Goal: Task Accomplishment & Management: Manage account settings

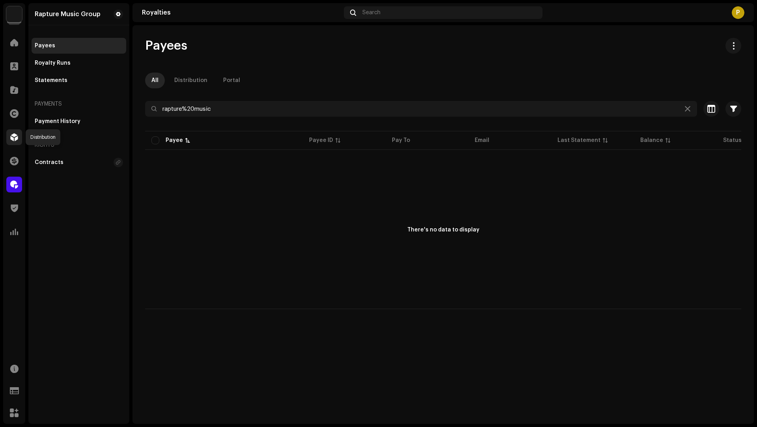
click at [15, 139] on span at bounding box center [14, 137] width 8 height 6
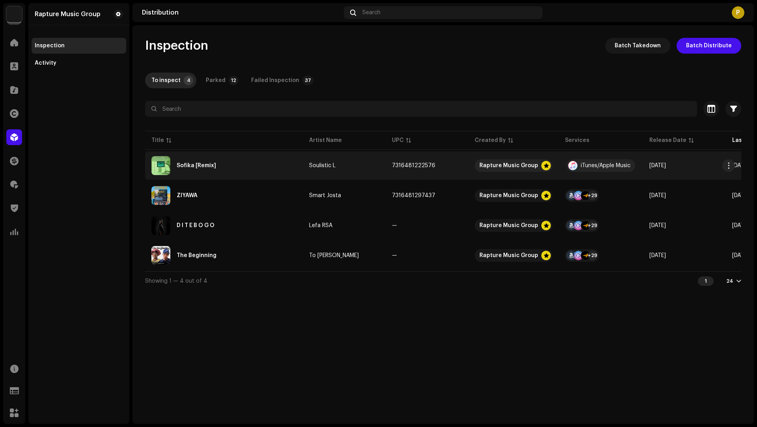
click at [268, 169] on div "Sofika [Remix]" at bounding box center [223, 165] width 145 height 19
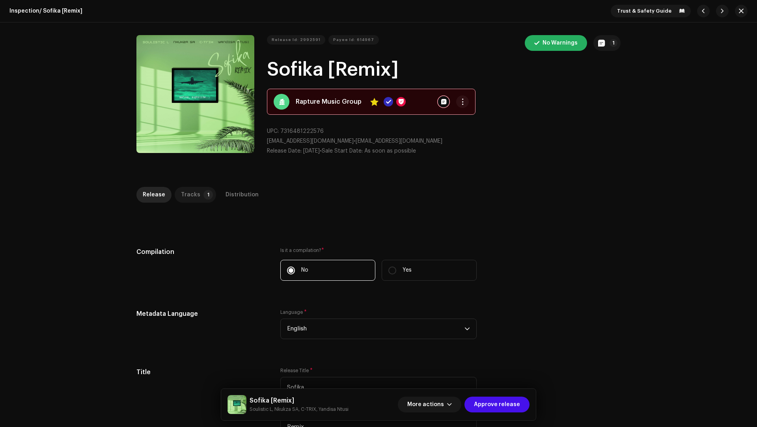
click at [184, 201] on div "Tracks" at bounding box center [190, 195] width 19 height 16
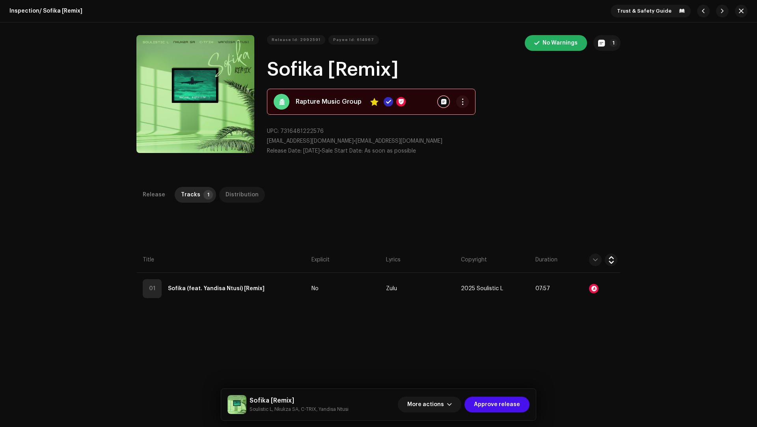
click at [231, 195] on div "Distribution" at bounding box center [241, 195] width 33 height 16
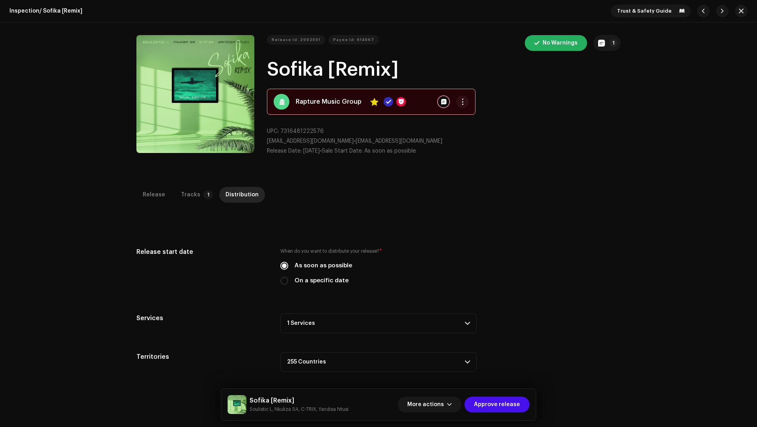
click at [347, 320] on p-accordion-header "1 Services" at bounding box center [378, 323] width 196 height 20
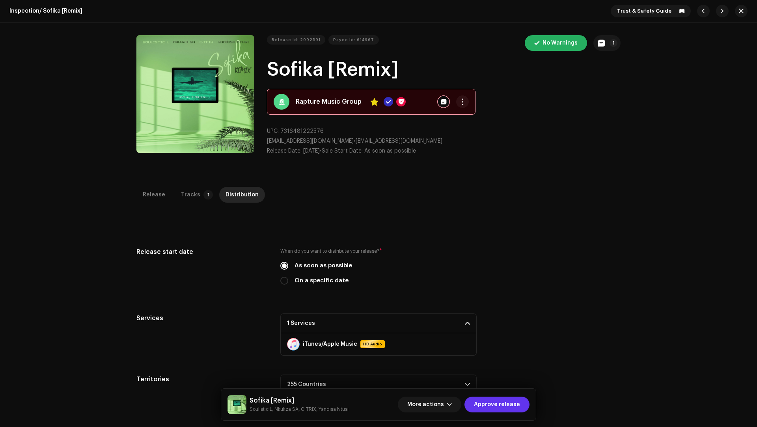
click at [501, 320] on span "Approve release" at bounding box center [497, 404] width 46 height 16
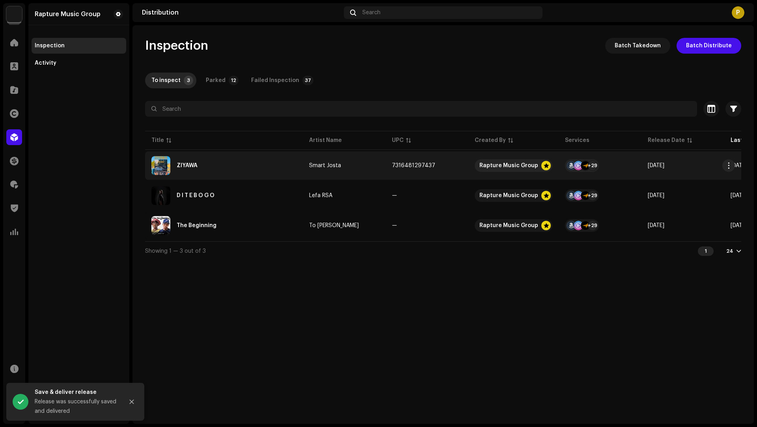
click at [292, 173] on div "ZIYAWA" at bounding box center [223, 165] width 145 height 19
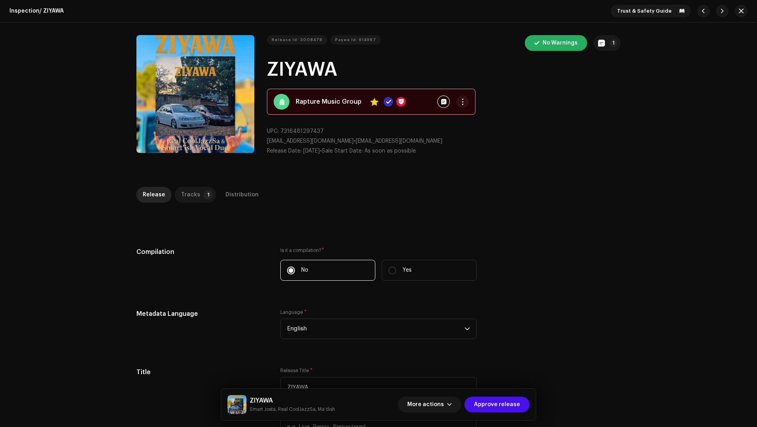
click at [203, 195] on p-badge "1" at bounding box center [207, 194] width 9 height 9
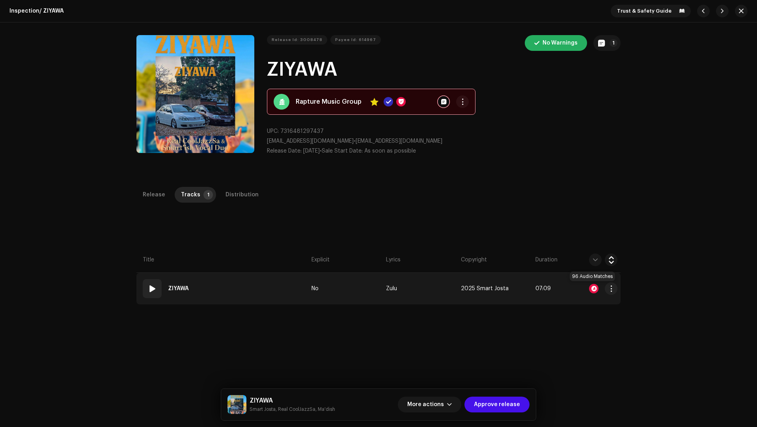
click at [567, 289] on div at bounding box center [593, 288] width 9 height 9
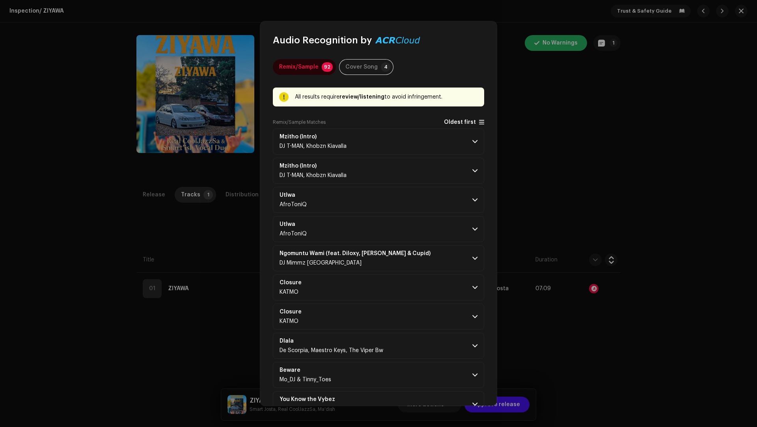
click at [461, 123] on span "Oldest first" at bounding box center [460, 122] width 32 height 6
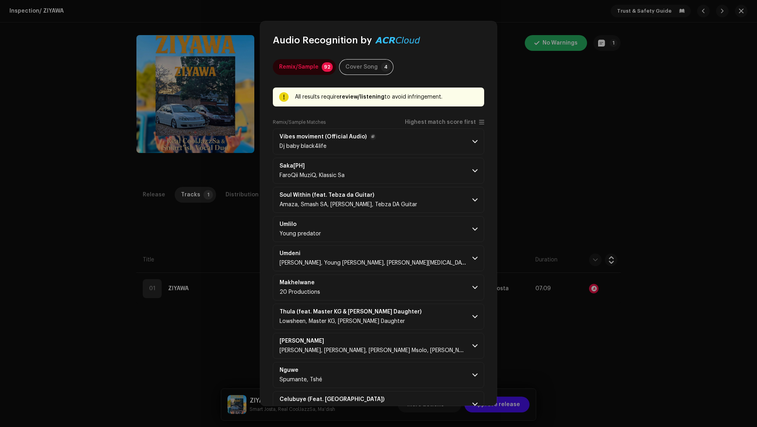
click at [440, 136] on p-accordion-header "Vibes moviment (Official Audio) Dj baby black4life" at bounding box center [378, 141] width 211 height 26
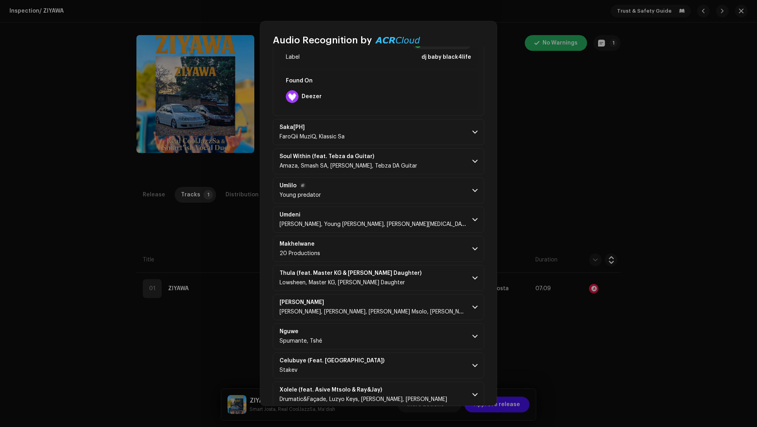
scroll to position [225, 0]
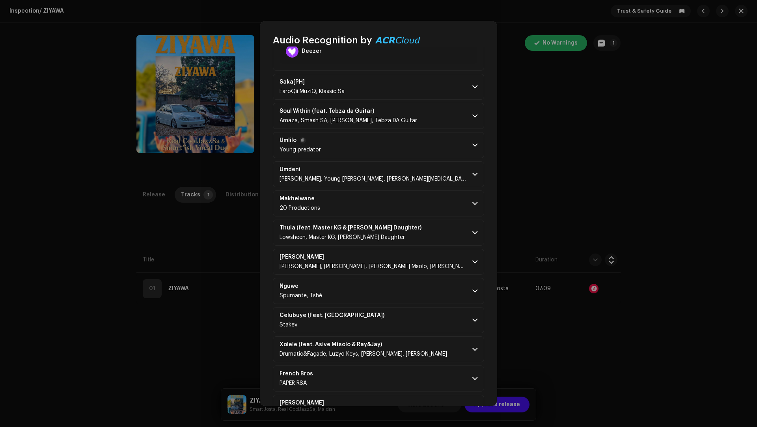
click at [433, 152] on p-accordion-header "Umlilo Young predator" at bounding box center [378, 145] width 211 height 26
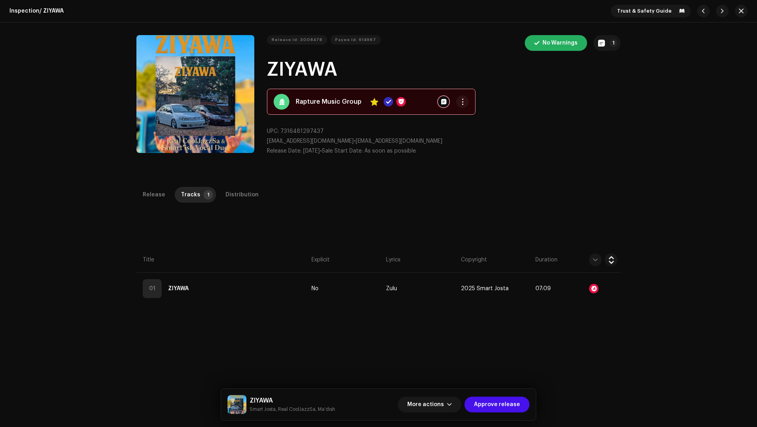
click at [567, 258] on div "Audio Recognition by Remix/Sample 92 Cover Song 4 All results require review/li…" at bounding box center [378, 213] width 757 height 427
click at [238, 192] on div "Distribution" at bounding box center [241, 195] width 33 height 16
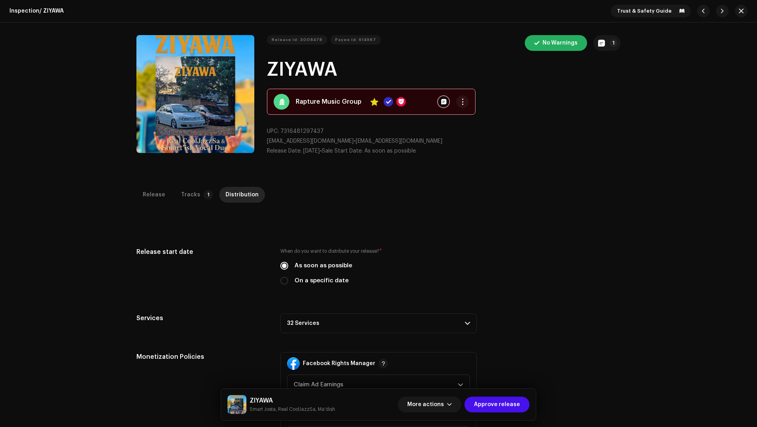
click at [327, 318] on p-accordion-header "32 Services" at bounding box center [378, 323] width 196 height 20
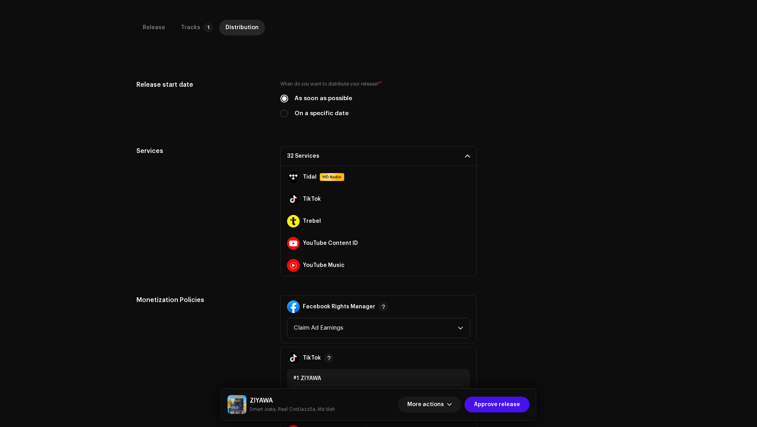
scroll to position [302, 0]
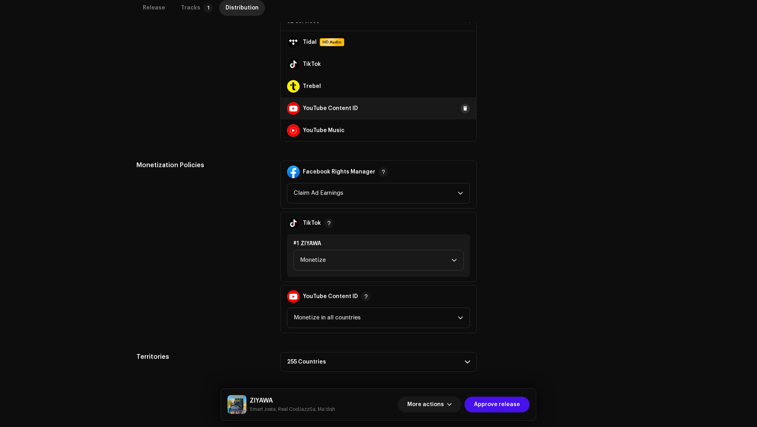
click at [460, 107] on button at bounding box center [464, 108] width 9 height 9
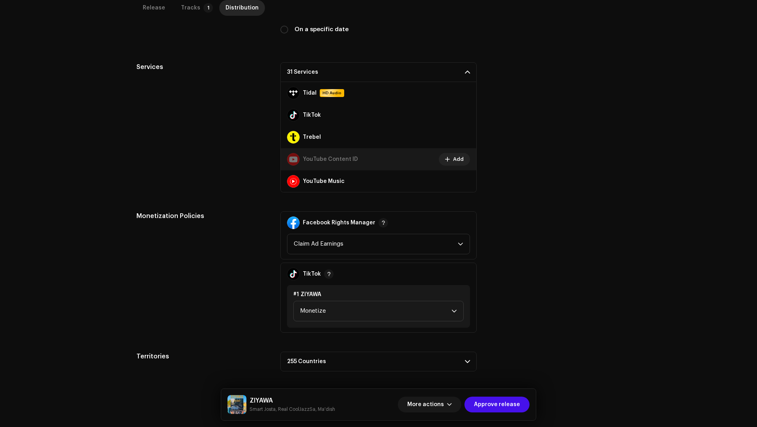
click at [237, 285] on div "Monetization Policies" at bounding box center [201, 271] width 131 height 121
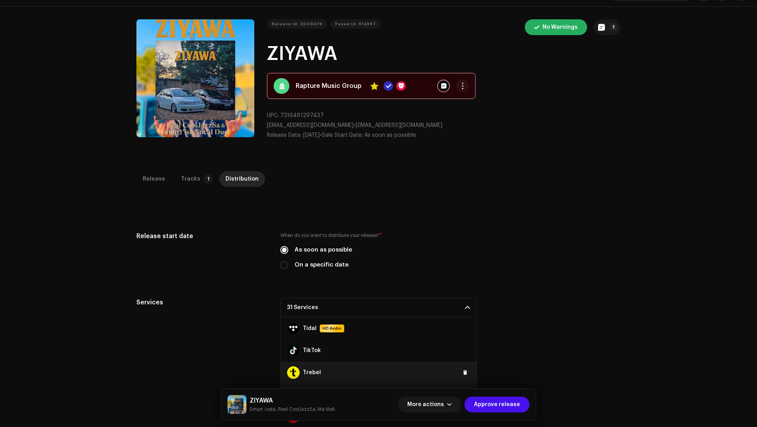
scroll to position [15, 0]
click at [524, 320] on button "Approve release" at bounding box center [496, 404] width 65 height 16
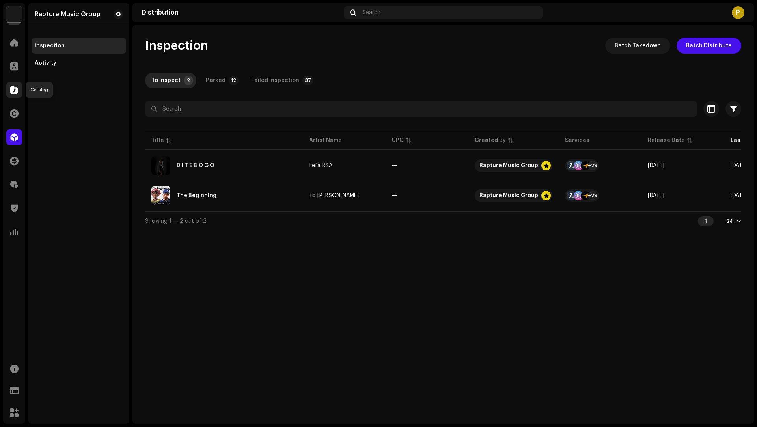
drag, startPoint x: 20, startPoint y: 95, endPoint x: 144, endPoint y: 87, distance: 124.8
click at [20, 95] on div at bounding box center [14, 90] width 16 height 16
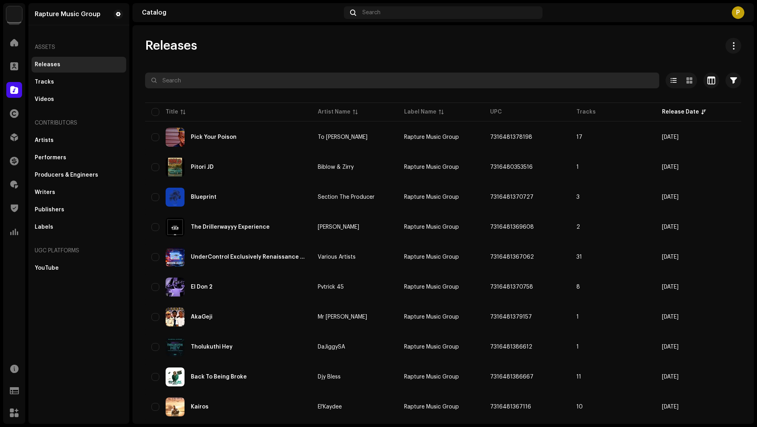
click at [185, 78] on input "text" at bounding box center [402, 81] width 514 height 16
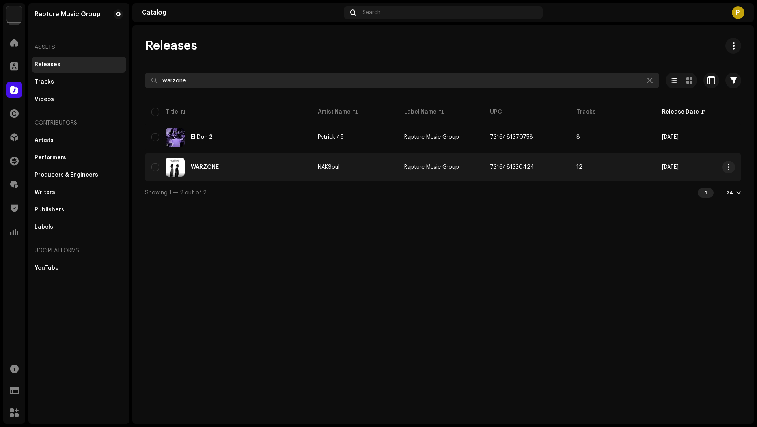
type input "warzone"
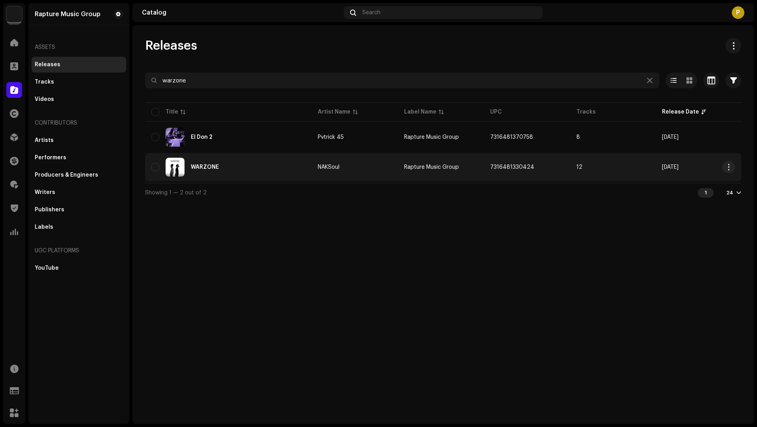
click at [273, 159] on div "WARZONE" at bounding box center [228, 167] width 154 height 19
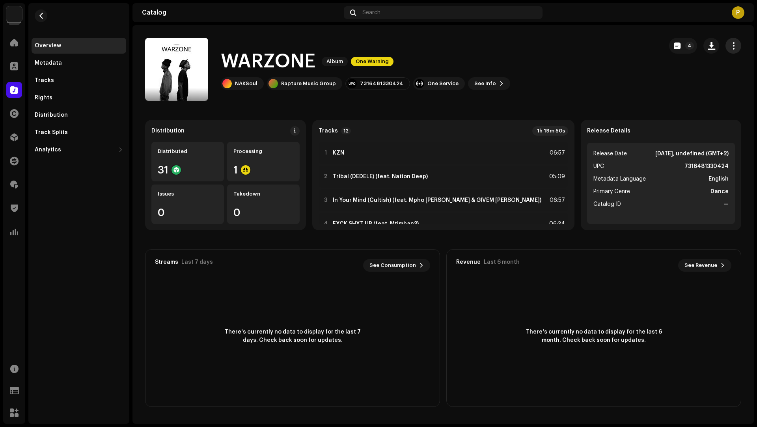
click at [567, 46] on span "button" at bounding box center [732, 46] width 7 height 6
click at [567, 82] on span "Edit" at bounding box center [666, 81] width 11 height 6
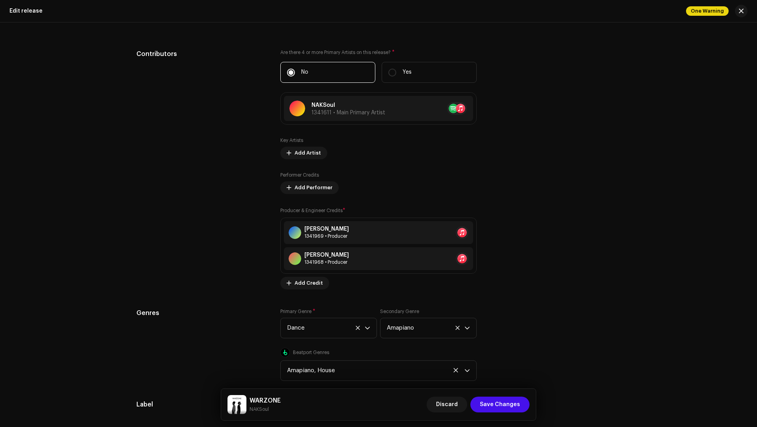
scroll to position [1064, 0]
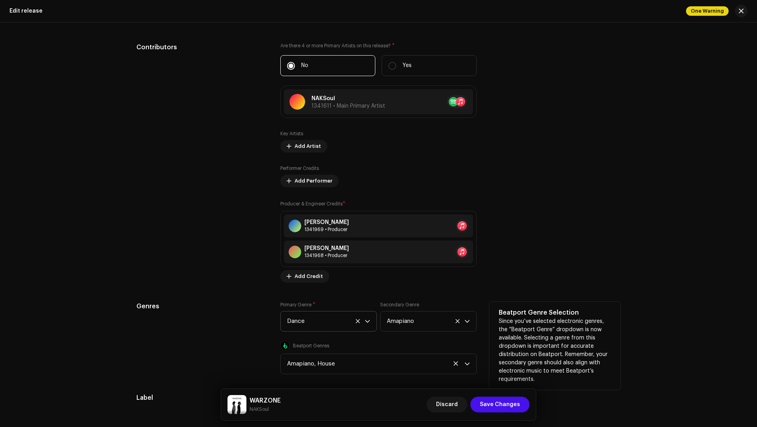
click at [298, 315] on span "Dance" at bounding box center [326, 321] width 78 height 20
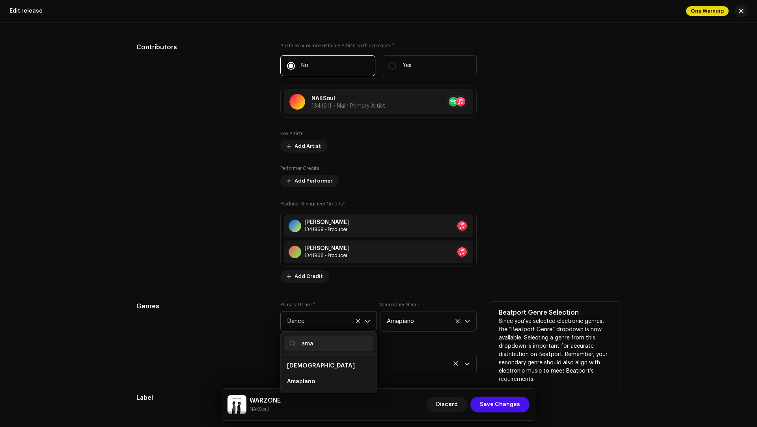
scroll to position [0, 0]
type input "ama"
click at [314, 320] on li "Amapiano" at bounding box center [328, 382] width 89 height 16
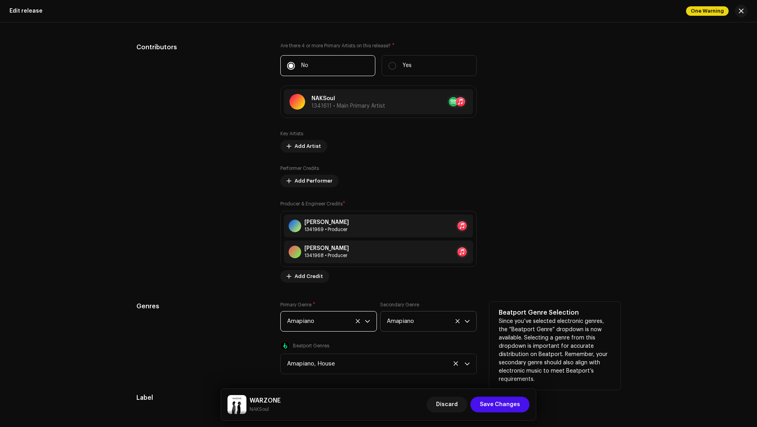
click at [408, 317] on span "Amapiano" at bounding box center [426, 321] width 78 height 20
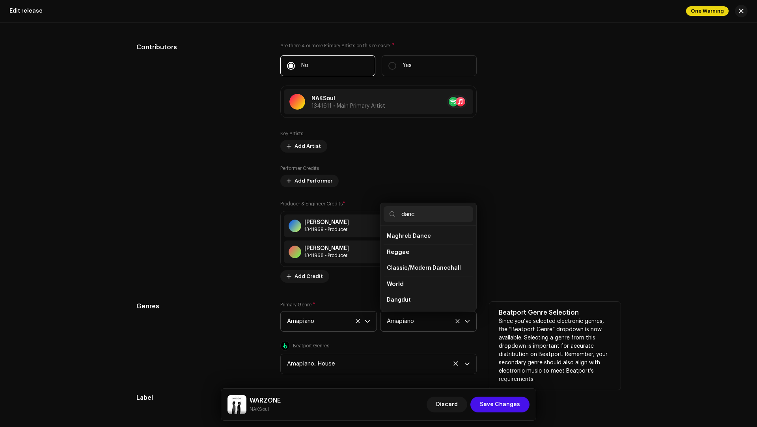
scroll to position [32, 0]
type input "dance"
click at [403, 247] on li "Dance" at bounding box center [427, 252] width 89 height 16
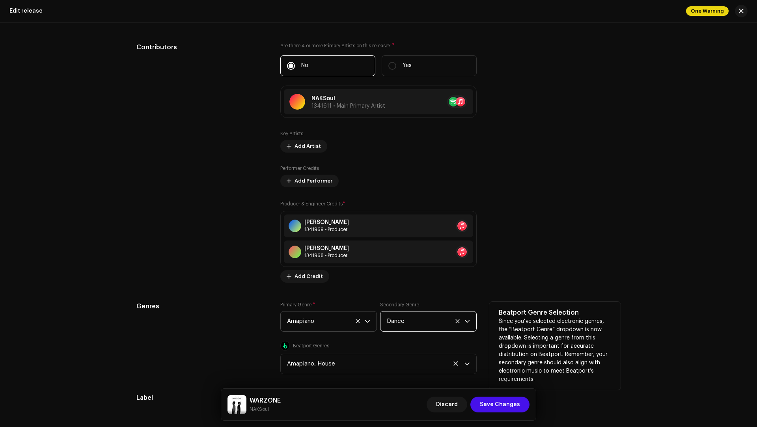
click at [233, 291] on div "Compilation Is it a compilation? * No Yes Metadata Language Language * English …" at bounding box center [378, 206] width 484 height 979
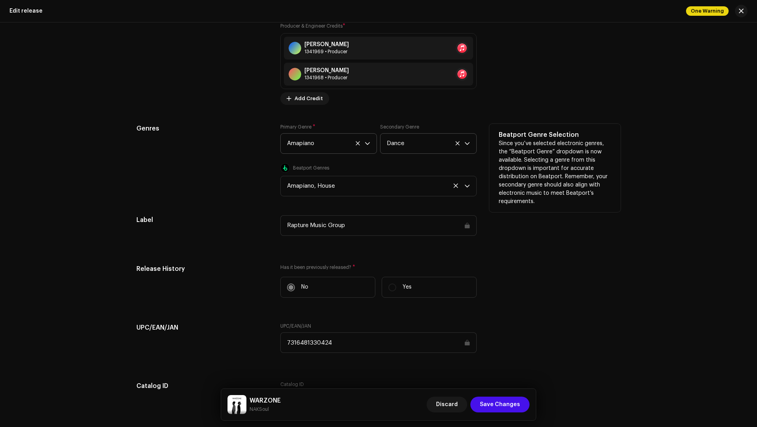
scroll to position [1406, 0]
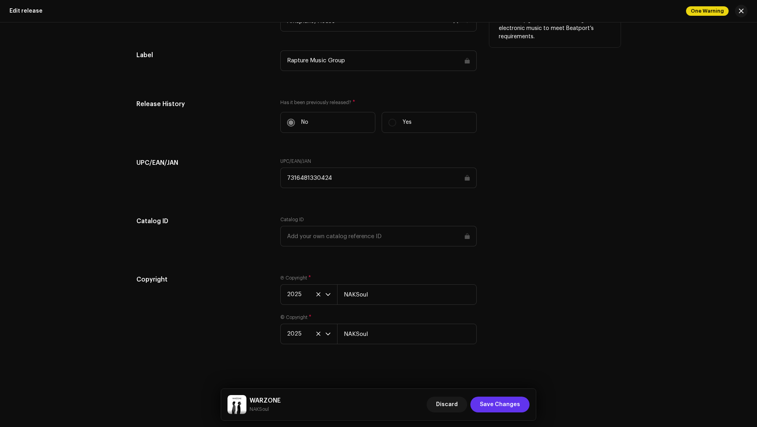
click at [517, 320] on span "Save Changes" at bounding box center [500, 404] width 40 height 16
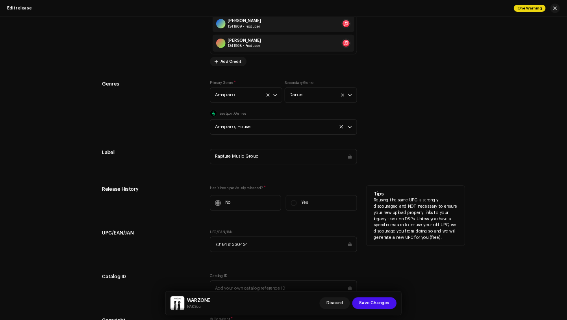
scroll to position [1258, 0]
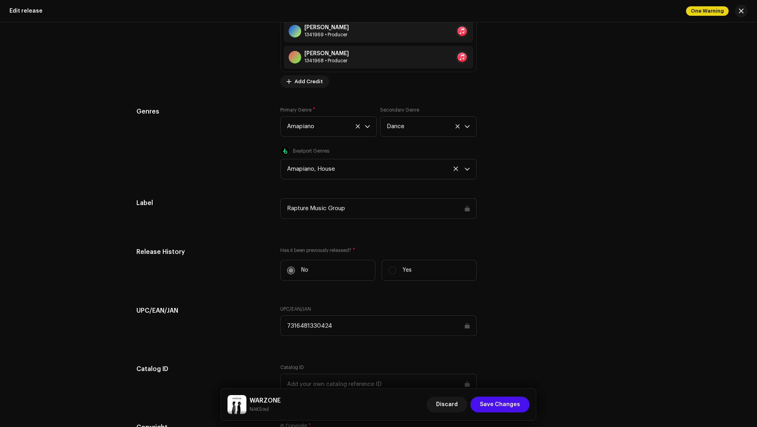
click at [517, 416] on div "WARZONE NAKSoul Discard Save Changes" at bounding box center [378, 405] width 314 height 32
click at [512, 404] on span "Save Changes" at bounding box center [500, 404] width 40 height 16
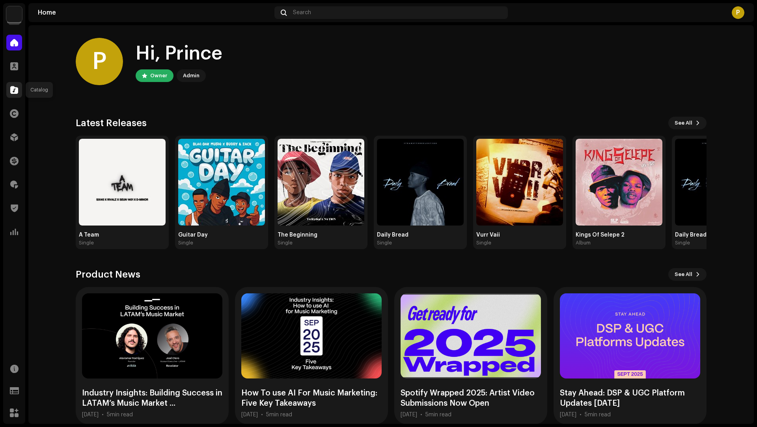
click at [14, 97] on div at bounding box center [14, 90] width 16 height 16
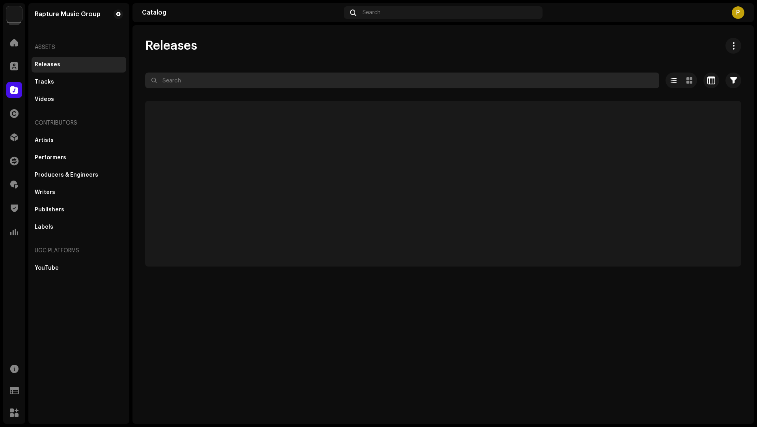
click at [218, 84] on input "text" at bounding box center [402, 81] width 514 height 16
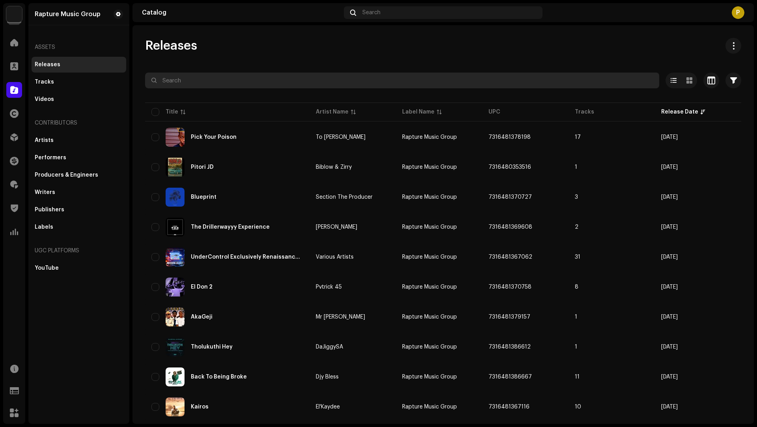
type input "z"
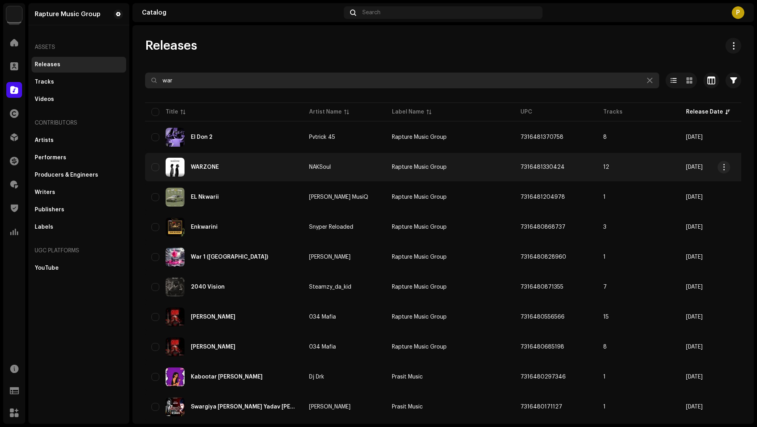
type input "war"
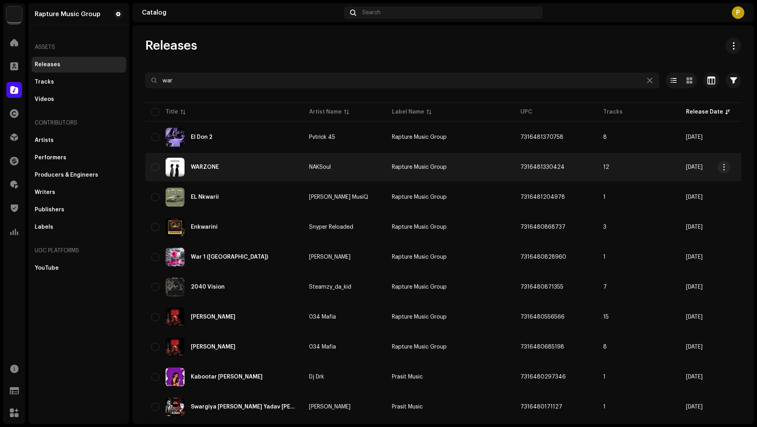
click at [260, 174] on div "WARZONE" at bounding box center [223, 167] width 145 height 19
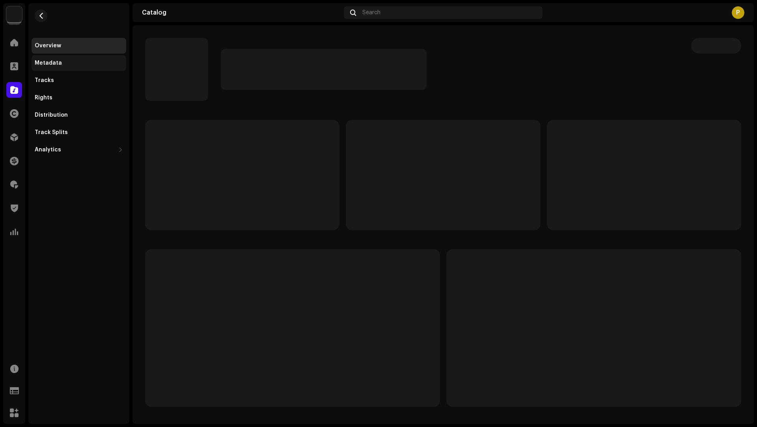
click at [61, 56] on div "Metadata" at bounding box center [79, 63] width 95 height 16
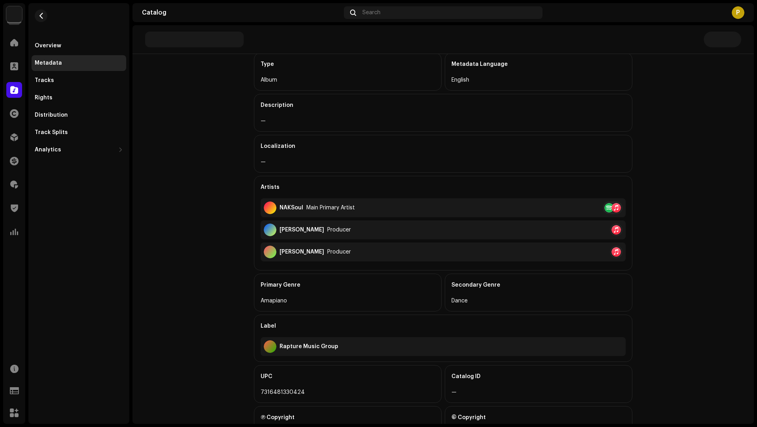
scroll to position [126, 0]
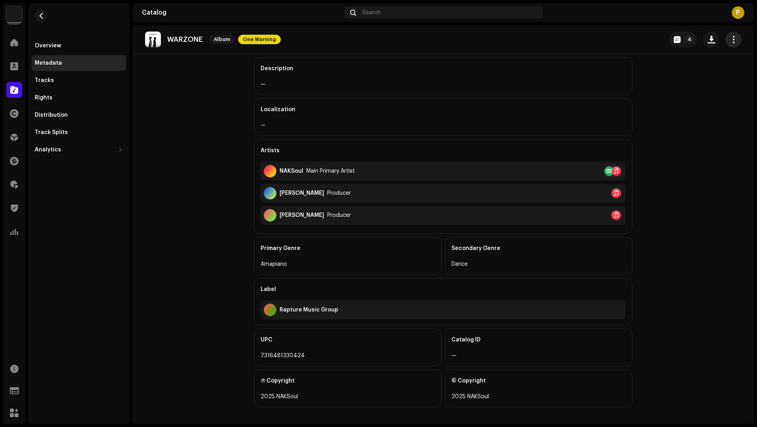
click at [729, 37] on span "button" at bounding box center [732, 39] width 7 height 6
click at [681, 70] on div "Edit" at bounding box center [693, 75] width 80 height 16
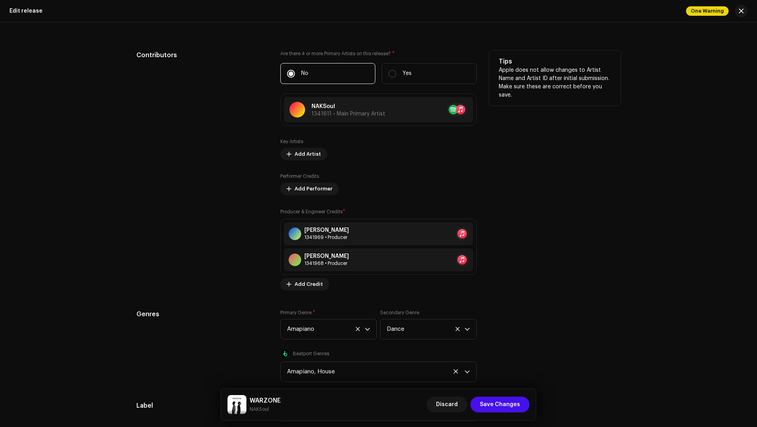
scroll to position [1056, 0]
click at [457, 404] on span "Discard" at bounding box center [447, 404] width 22 height 16
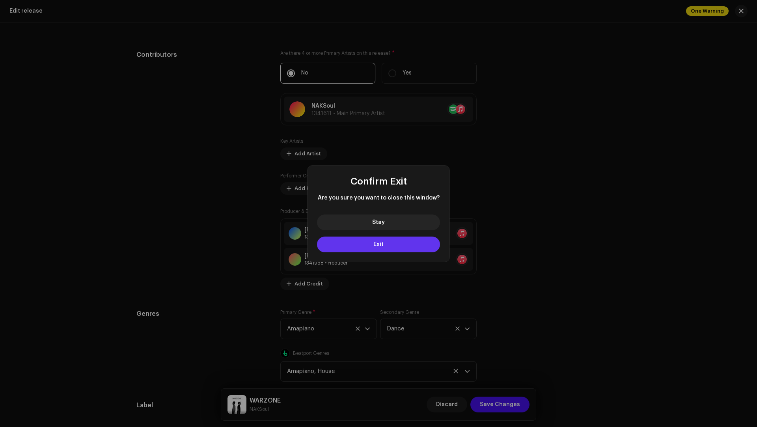
click at [377, 249] on button "Exit" at bounding box center [378, 244] width 123 height 16
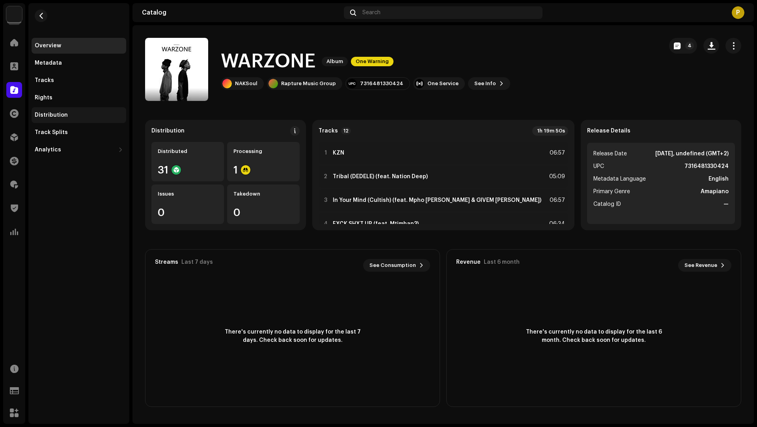
click at [64, 114] on div "Distribution" at bounding box center [51, 115] width 33 height 6
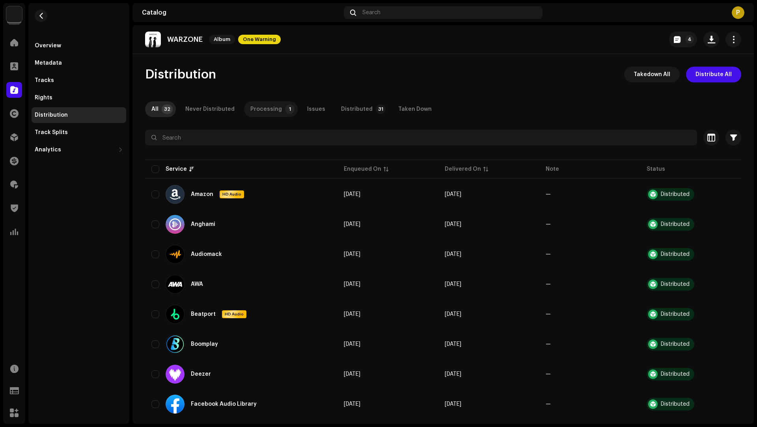
click at [273, 108] on div "Processing" at bounding box center [266, 109] width 32 height 16
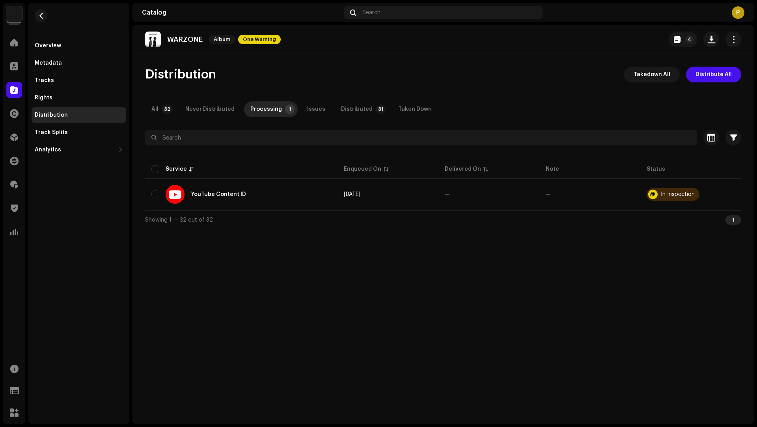
click at [160, 108] on p-tab "All 32" at bounding box center [160, 109] width 31 height 16
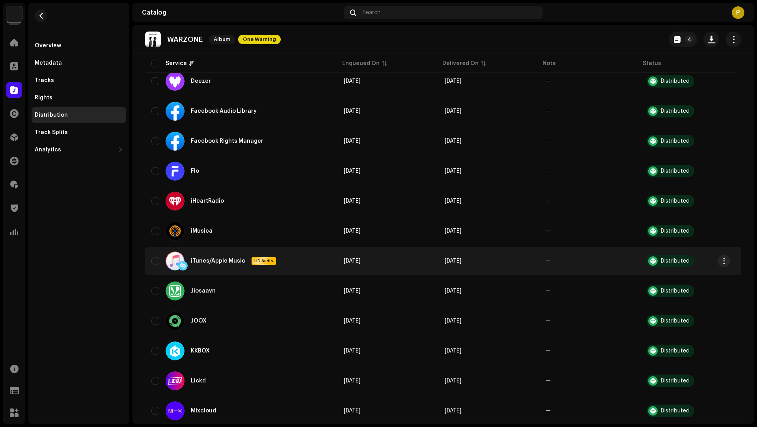
scroll to position [337, 0]
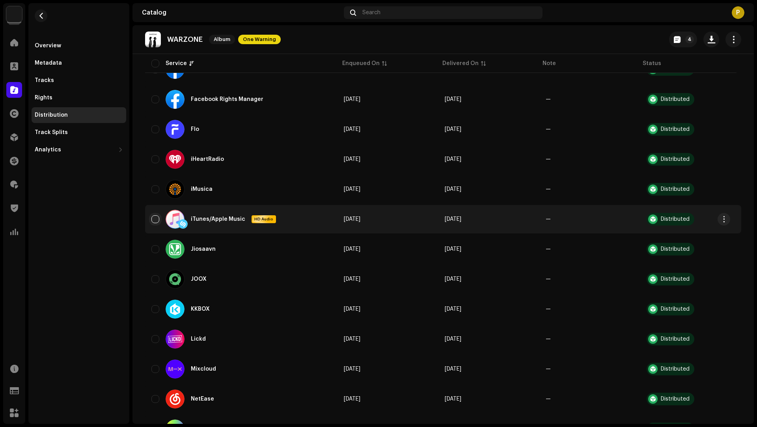
click at [158, 219] on input "checkbox" at bounding box center [155, 219] width 8 height 8
checkbox input "true"
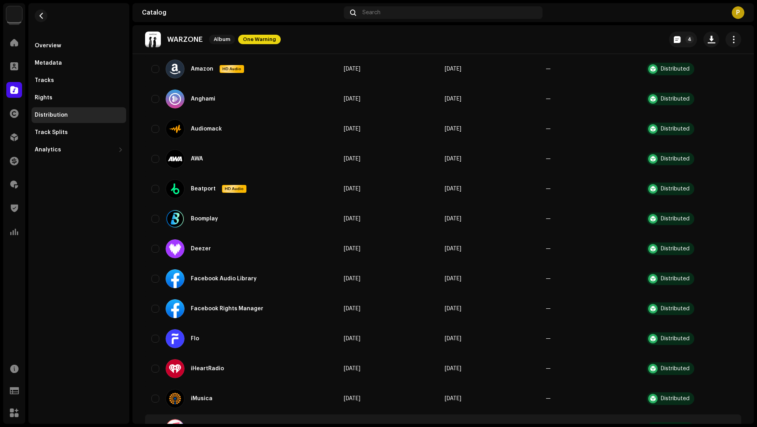
scroll to position [0, 0]
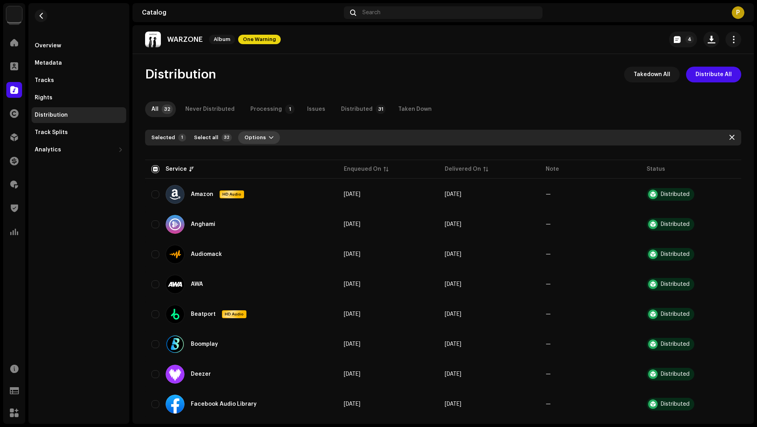
click at [251, 136] on span "Options" at bounding box center [254, 138] width 21 height 16
click at [259, 150] on div "Distribute" at bounding box center [277, 155] width 80 height 16
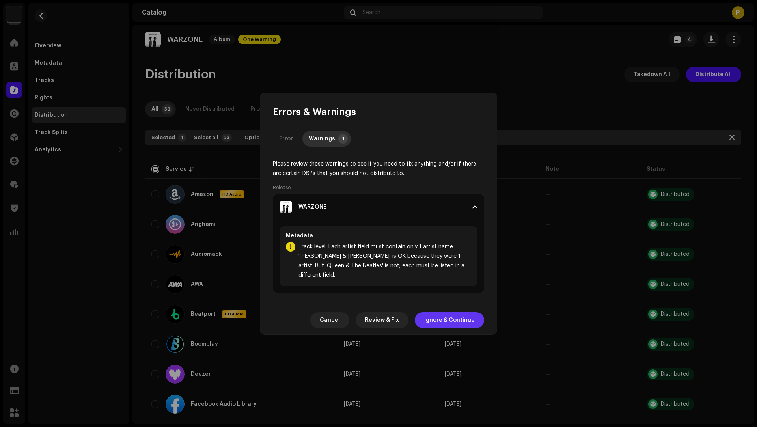
click at [461, 319] on span "Ignore & Continue" at bounding box center [449, 320] width 50 height 16
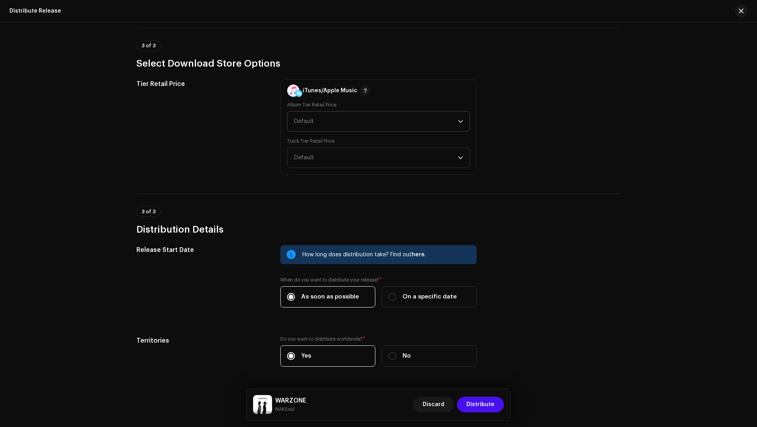
scroll to position [116, 0]
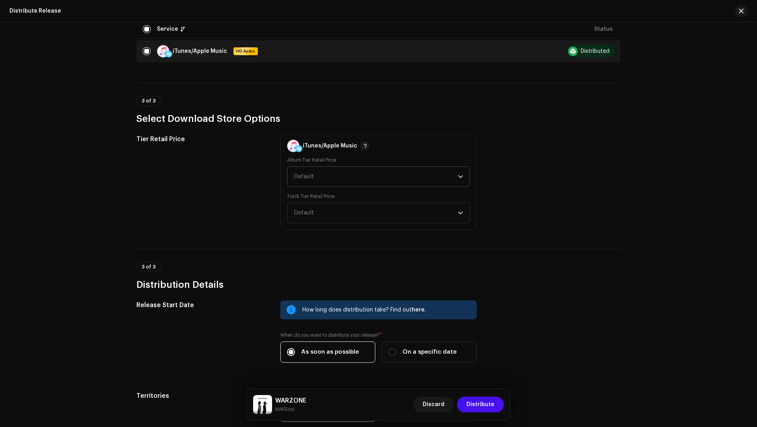
click at [318, 176] on span "Default" at bounding box center [376, 177] width 164 height 20
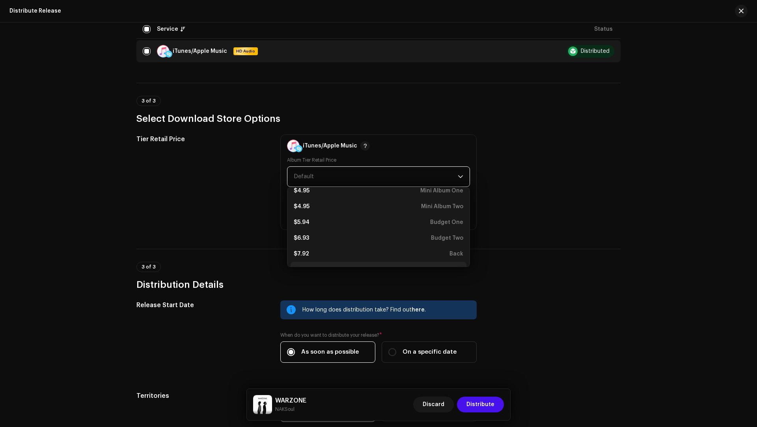
scroll to position [84, 0]
click at [329, 228] on li "$7.92 Back" at bounding box center [378, 225] width 176 height 16
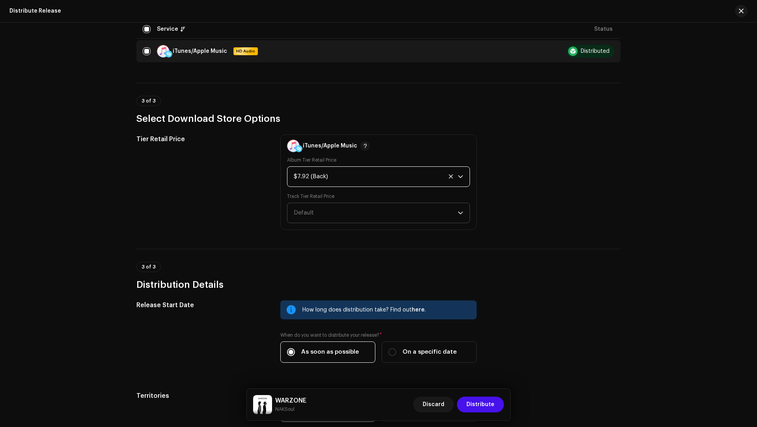
click at [311, 220] on span "Default" at bounding box center [376, 213] width 164 height 20
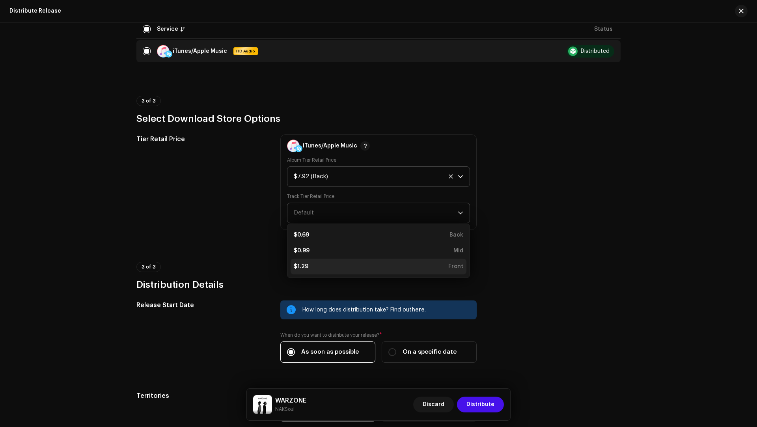
click at [314, 266] on div "$1.29 Front" at bounding box center [378, 266] width 169 height 8
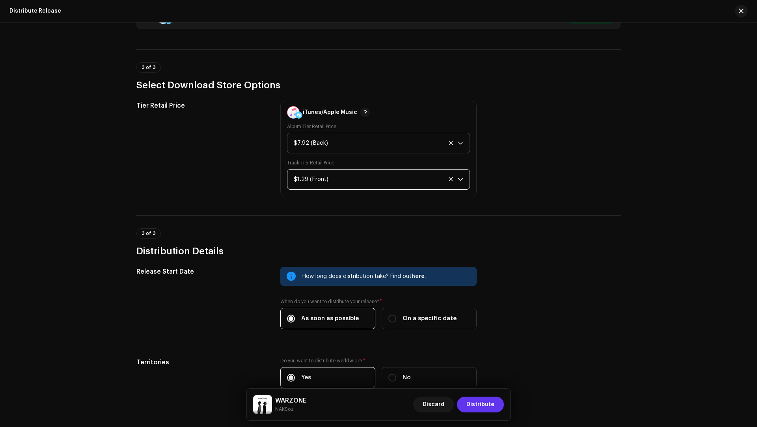
scroll to position [194, 0]
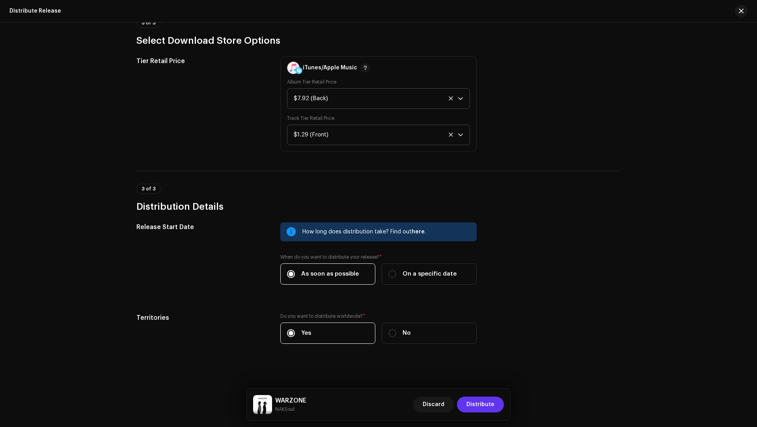
click at [484, 400] on span "Distribute" at bounding box center [480, 404] width 28 height 16
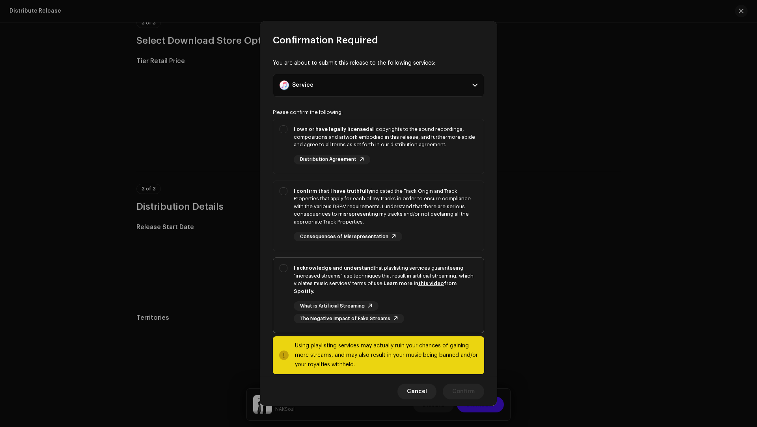
click at [332, 274] on div "I acknowledge and understand that playlisting services guaranteeing "increased …" at bounding box center [386, 279] width 184 height 31
checkbox input "true"
click at [440, 208] on div "I confirm that I have truthfully indicated the Track Origin and Track Propertie…" at bounding box center [386, 206] width 184 height 39
checkbox input "true"
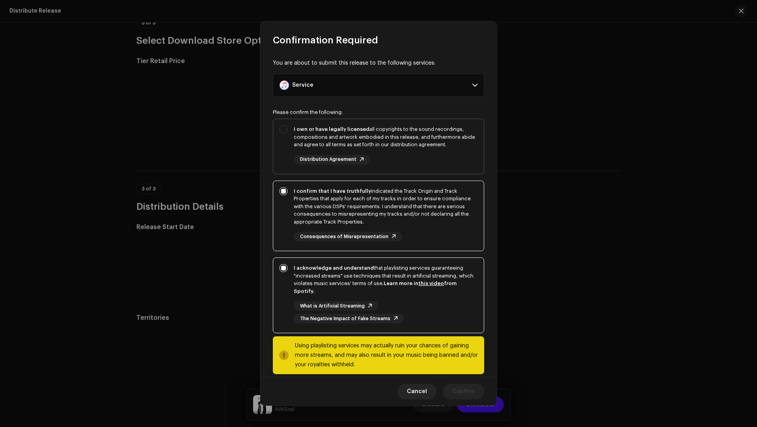
click at [430, 143] on div "I own or have legally licensed all copyrights to the sound recordings, composit…" at bounding box center [386, 136] width 184 height 23
checkbox input "true"
click at [463, 386] on span "Confirm" at bounding box center [463, 391] width 22 height 16
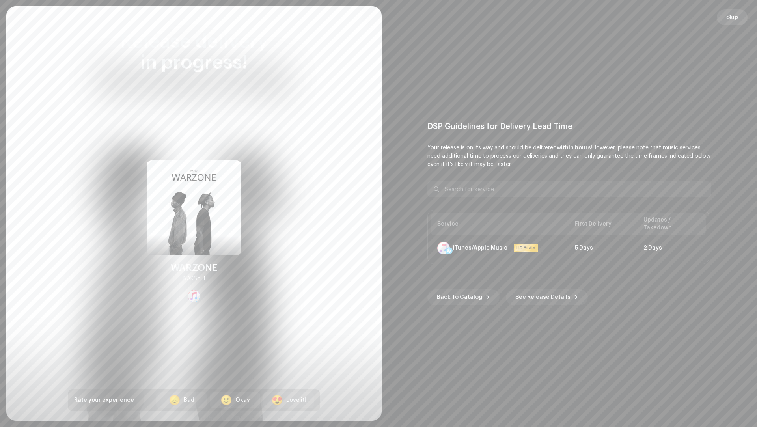
click at [739, 15] on button "Skip" at bounding box center [731, 17] width 31 height 16
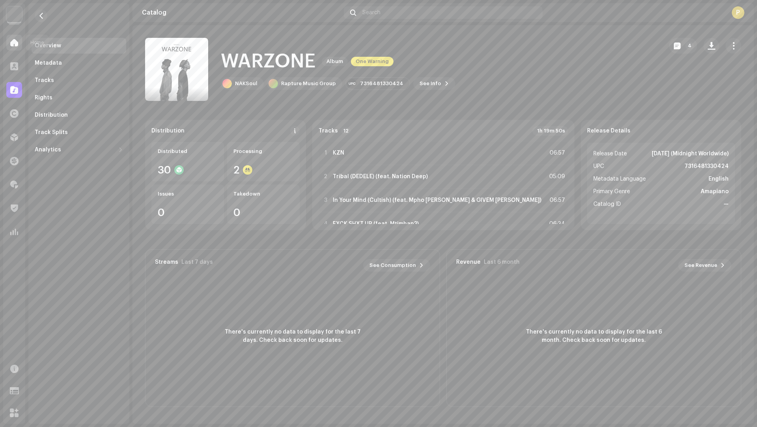
click at [16, 41] on span at bounding box center [14, 42] width 8 height 6
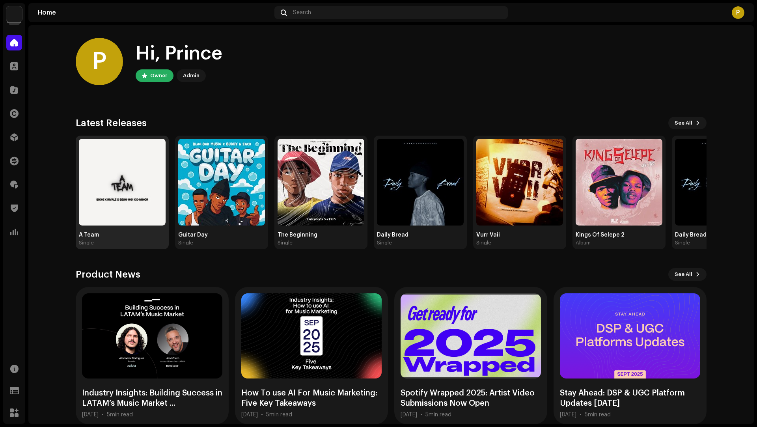
click at [147, 180] on img at bounding box center [122, 182] width 87 height 87
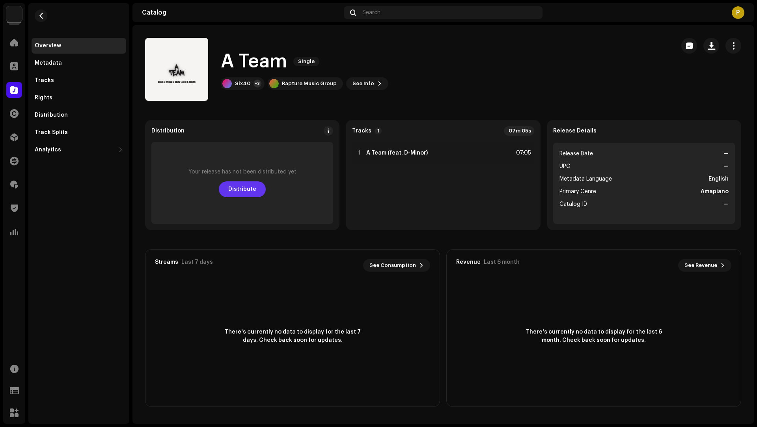
click at [241, 186] on span "Distribute" at bounding box center [242, 189] width 28 height 16
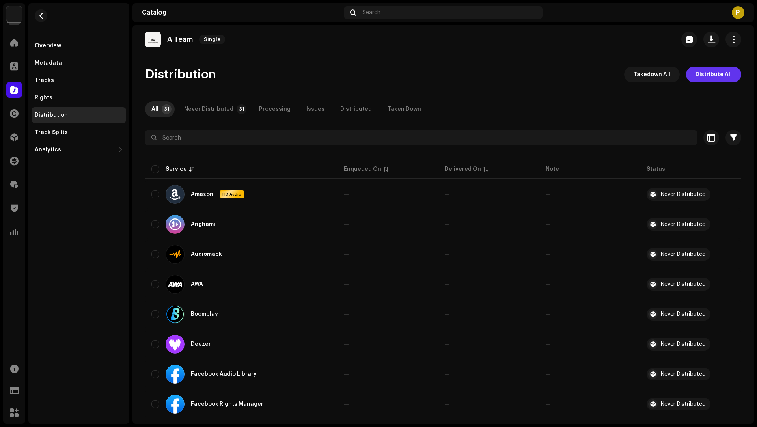
click at [700, 68] on span "Distribute All" at bounding box center [713, 75] width 36 height 16
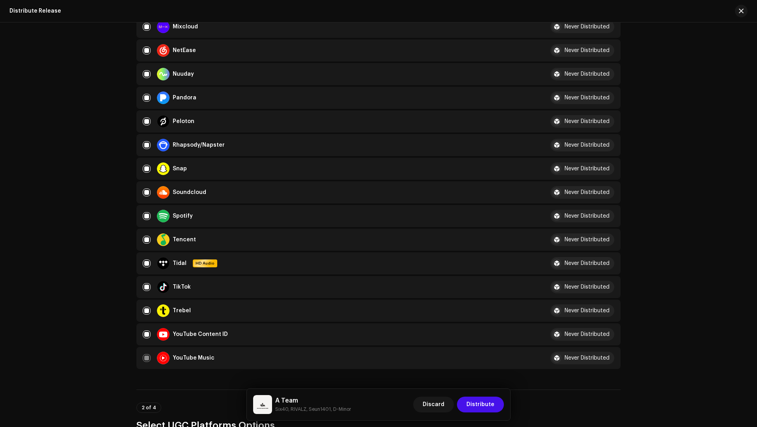
scroll to position [743, 0]
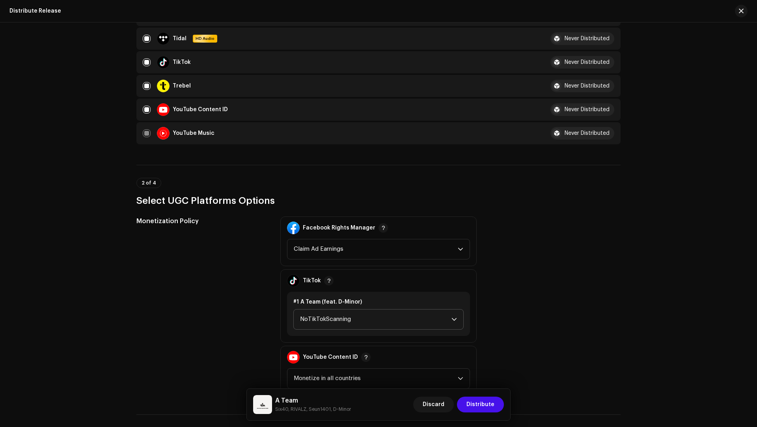
click at [338, 322] on span "NoTikTokScanning" at bounding box center [375, 319] width 151 height 20
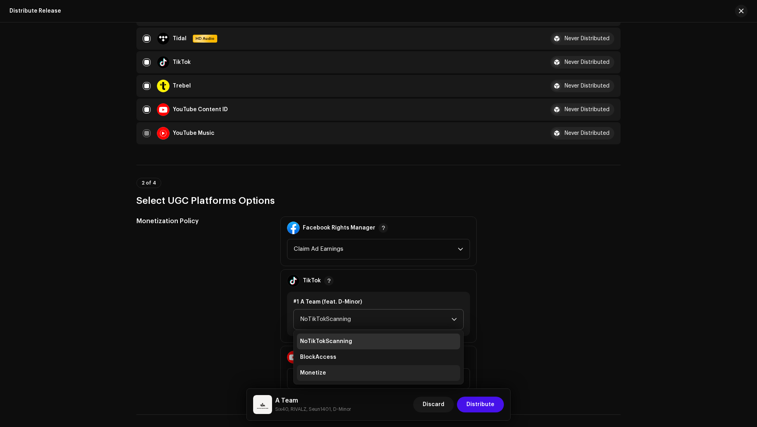
click at [337, 372] on li "Monetize" at bounding box center [378, 373] width 163 height 16
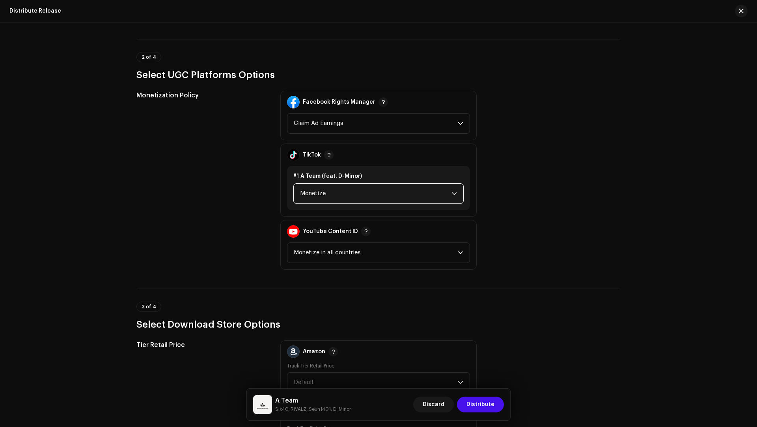
scroll to position [1177, 0]
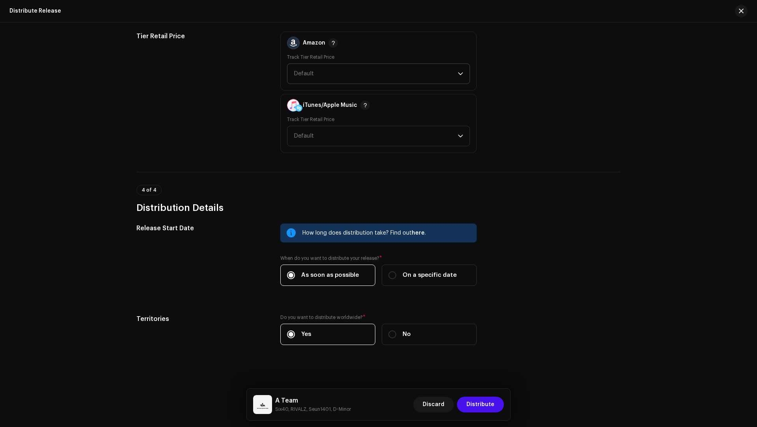
click at [312, 64] on span "Default" at bounding box center [376, 74] width 164 height 20
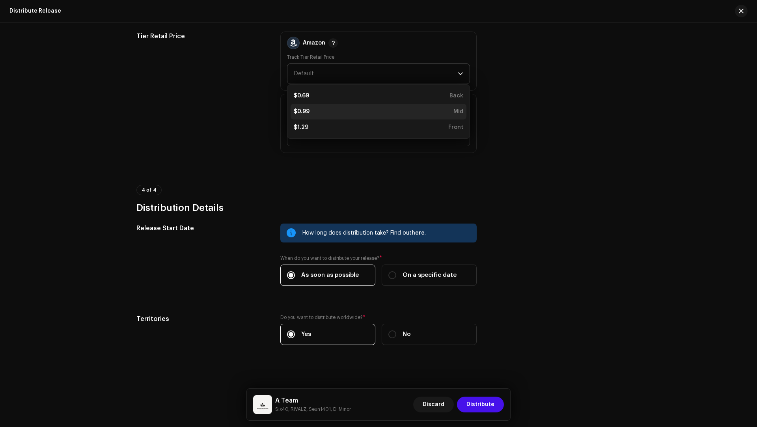
click at [312, 117] on li "$0.99 Mid" at bounding box center [378, 112] width 176 height 16
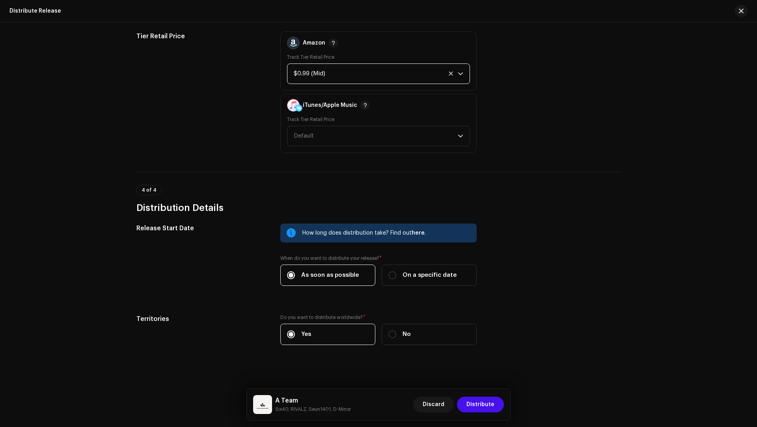
click at [304, 84] on div "Amazon Track Tier Retail Price $0.99 (Mid)" at bounding box center [378, 61] width 196 height 59
click at [307, 77] on div "$0.99 (Mid)" at bounding box center [369, 74] width 151 height 20
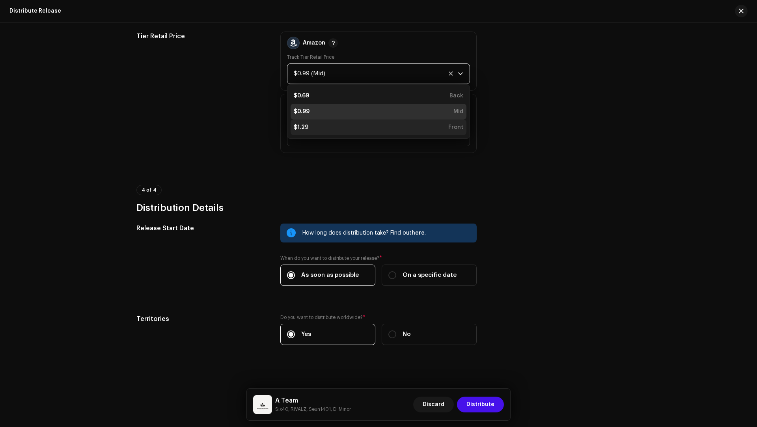
click at [310, 132] on li "$1.29 Front" at bounding box center [378, 127] width 176 height 16
click at [310, 133] on span "Default" at bounding box center [304, 136] width 20 height 6
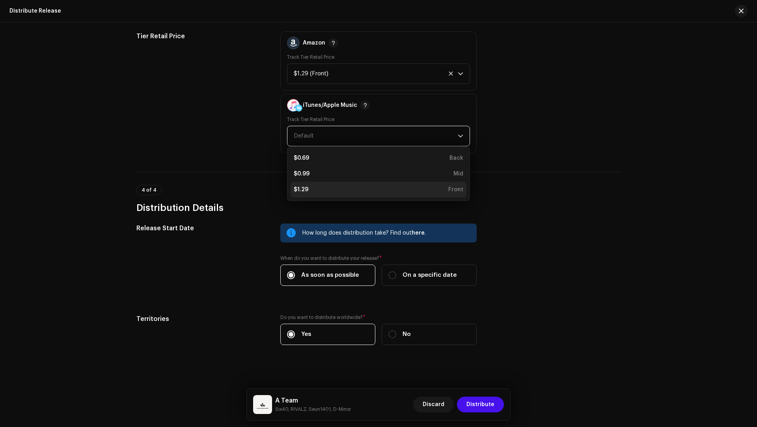
click at [307, 192] on li "$1.29 Front" at bounding box center [378, 190] width 176 height 16
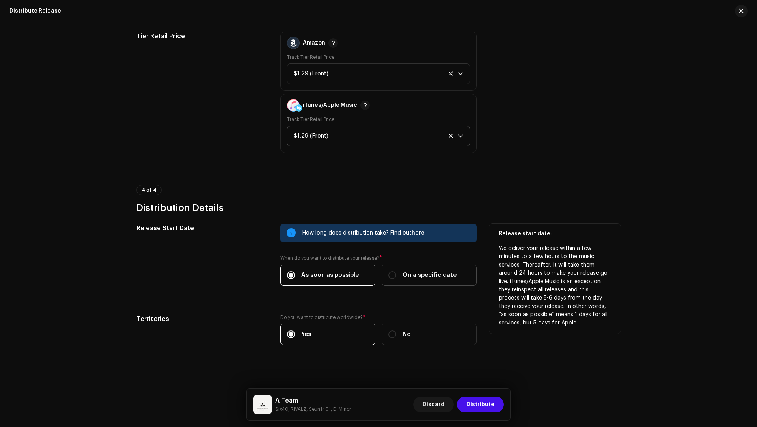
click at [413, 271] on span "On a specific date" at bounding box center [429, 275] width 54 height 9
click at [396, 271] on input "On a specific date" at bounding box center [392, 275] width 8 height 8
radio input "true"
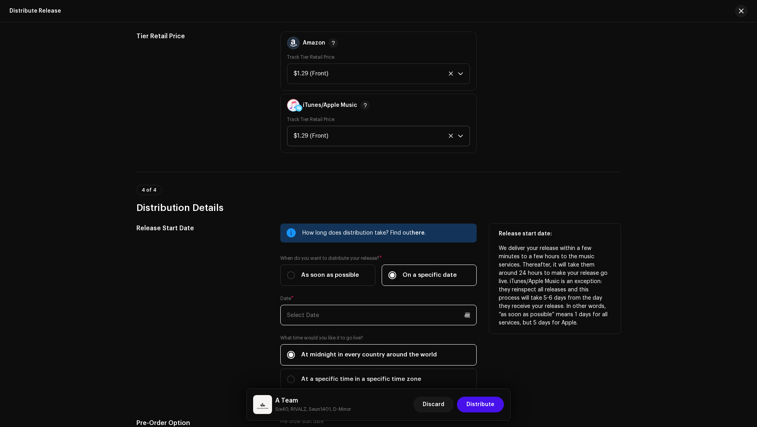
click at [307, 309] on input "text" at bounding box center [378, 315] width 196 height 20
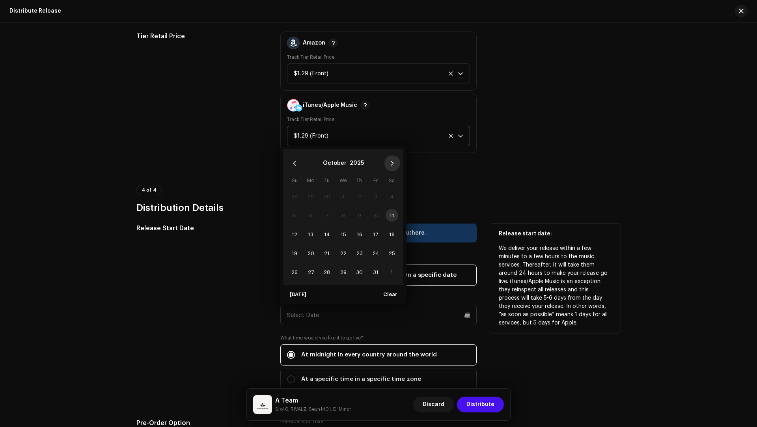
click at [390, 163] on button "Next Month" at bounding box center [392, 163] width 16 height 16
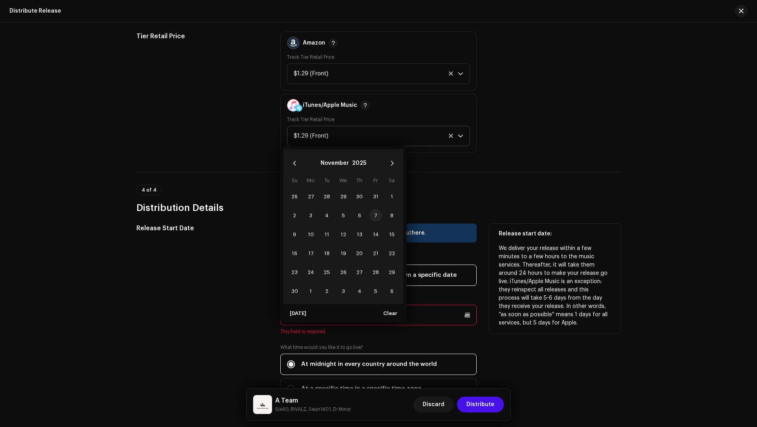
click at [375, 213] on span "7" at bounding box center [375, 215] width 13 height 13
type input "11/07/2025"
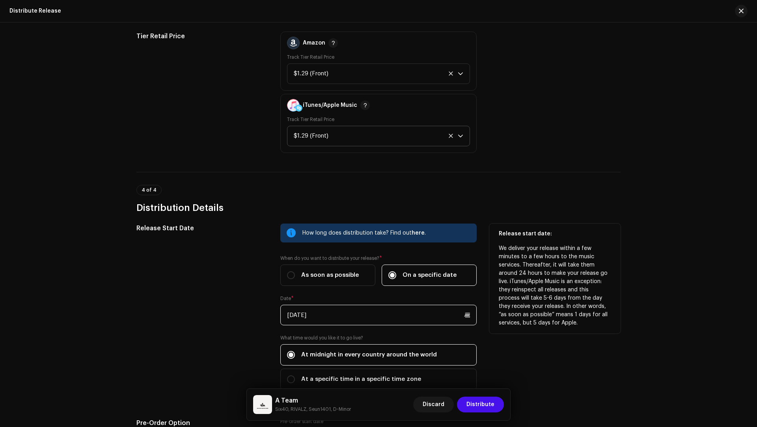
scroll to position [1339, 0]
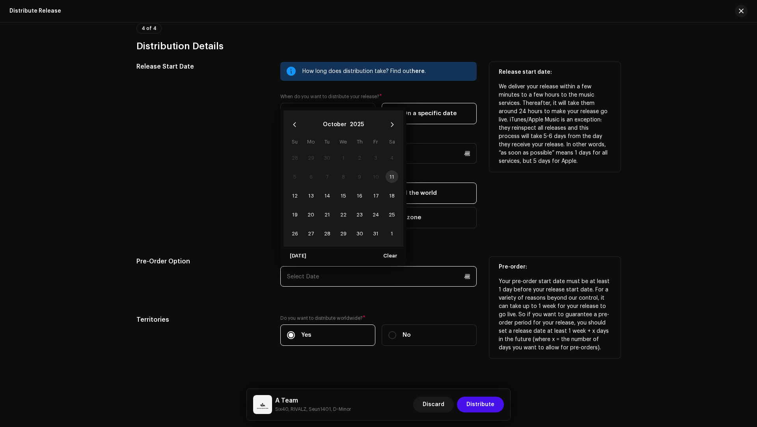
click at [343, 266] on input "text" at bounding box center [378, 276] width 196 height 20
click at [311, 192] on span "13" at bounding box center [310, 195] width 13 height 13
type input "10/13/2025"
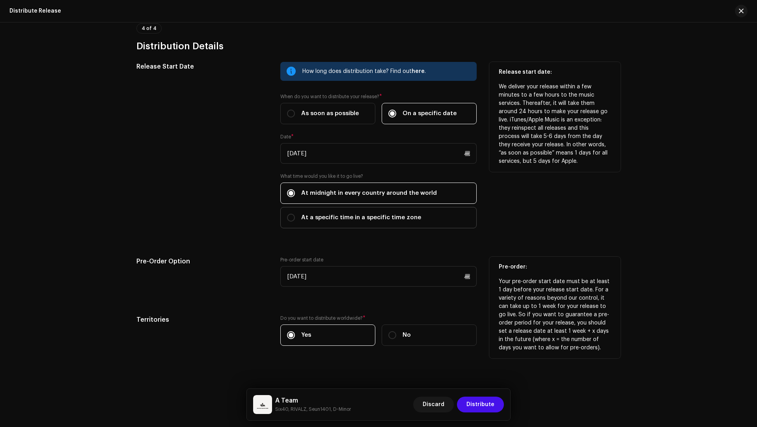
click at [327, 222] on label "At a specific time in a specific time zone" at bounding box center [378, 217] width 196 height 21
click at [295, 221] on input "At a specific time in a specific time zone" at bounding box center [291, 218] width 8 height 8
radio input "true"
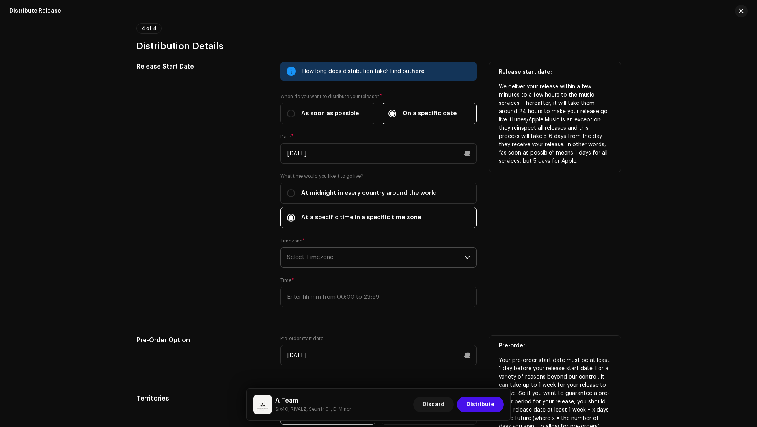
click at [332, 249] on span "Select Timezone" at bounding box center [375, 257] width 177 height 20
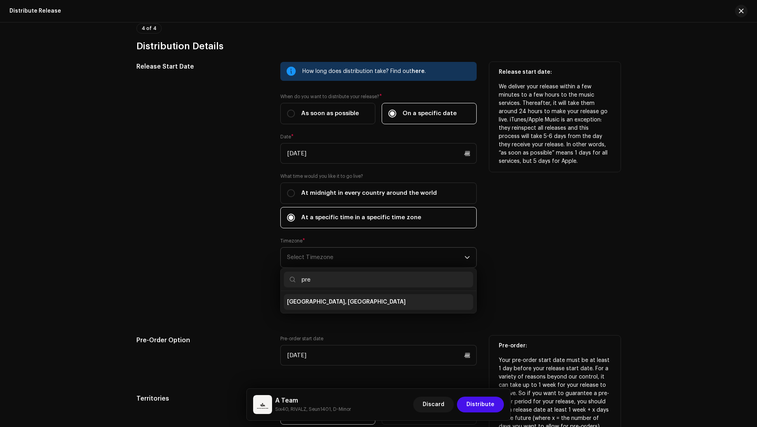
type input "pre"
click at [327, 304] on li "Harare, Pretoria" at bounding box center [378, 302] width 189 height 16
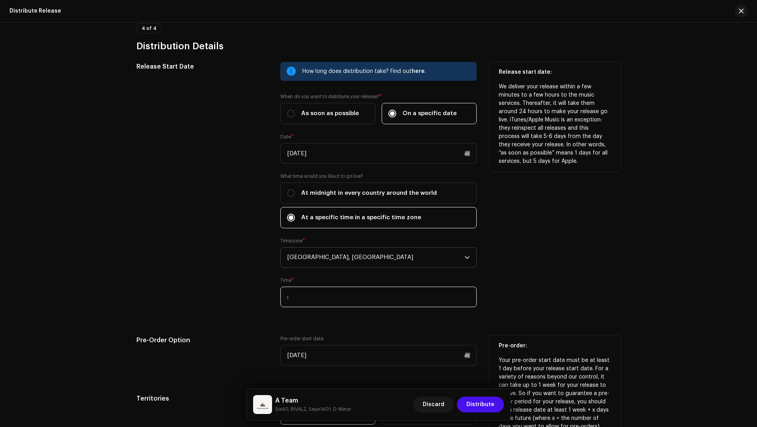
click at [308, 296] on input ":" at bounding box center [378, 296] width 196 height 20
type input "00:00"
click at [525, 288] on div "Release start date: We deliver your release within a few minutes to a few hours…" at bounding box center [554, 189] width 131 height 255
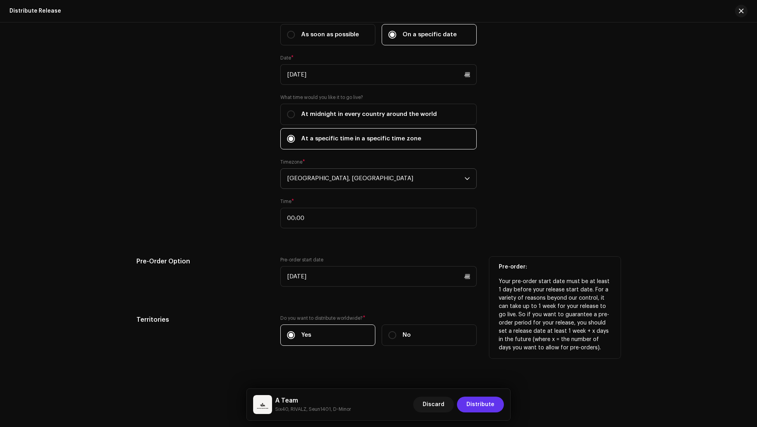
click at [476, 400] on span "Distribute" at bounding box center [480, 404] width 28 height 16
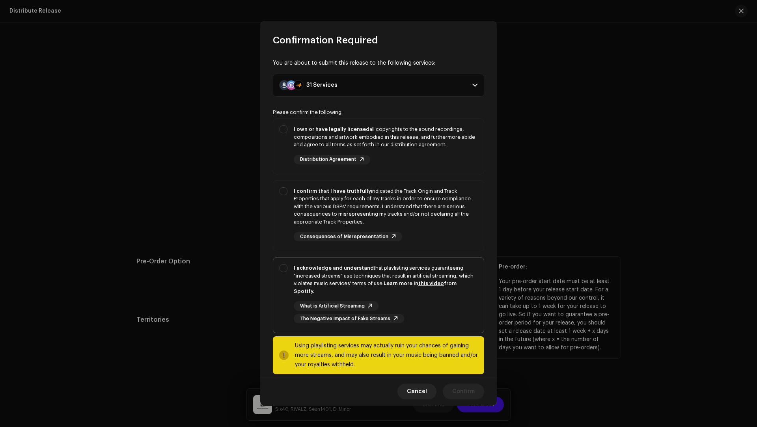
click at [377, 290] on div "I acknowledge and understand that playlisting services guaranteeing "increased …" at bounding box center [386, 279] width 184 height 31
checkbox input "true"
click at [424, 231] on div "I confirm that I have truthfully indicated the Track Origin and Track Propertie…" at bounding box center [386, 214] width 184 height 54
checkbox input "true"
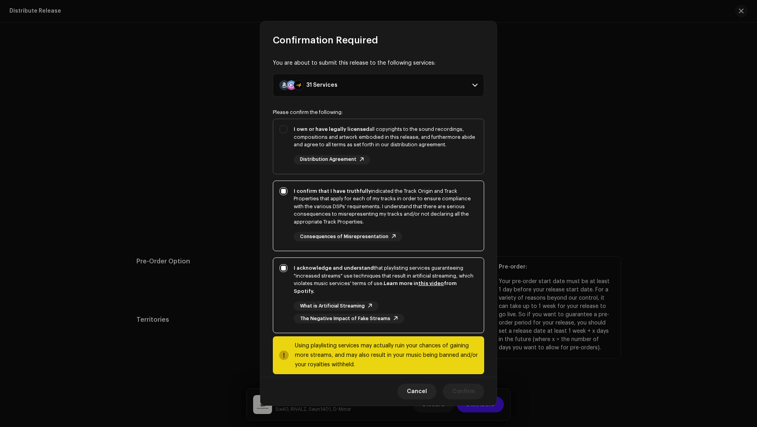
click at [414, 166] on div "I own or have legally licensed all copyrights to the sound recordings, composit…" at bounding box center [378, 145] width 210 height 52
checkbox input "true"
click at [461, 385] on span "Confirm" at bounding box center [463, 391] width 22 height 16
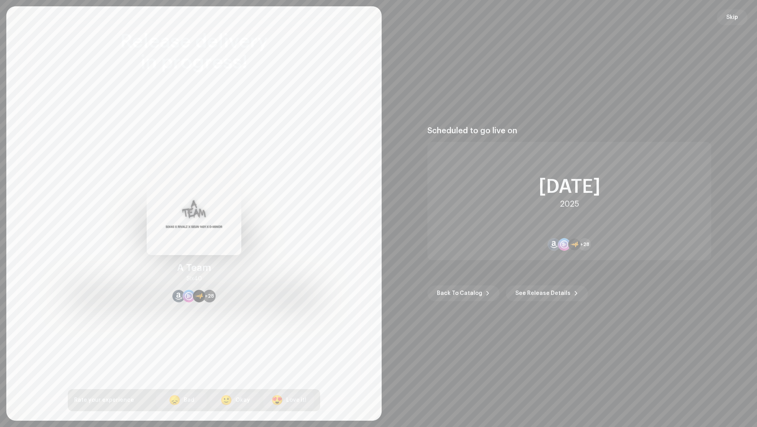
click at [738, 15] on button "Skip" at bounding box center [731, 17] width 31 height 16
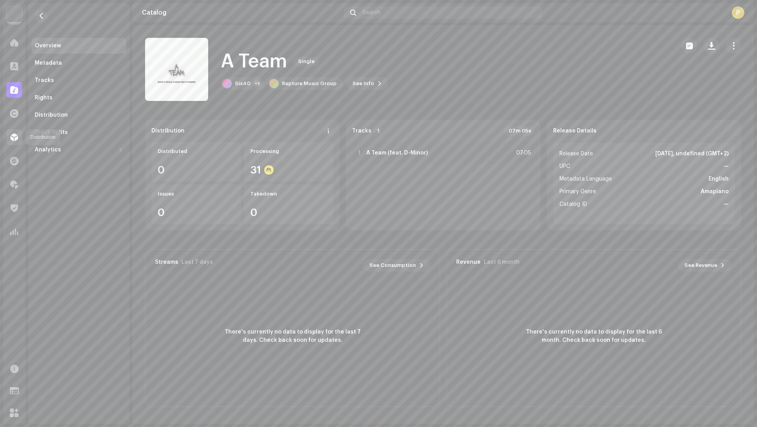
click at [15, 140] on span at bounding box center [14, 137] width 8 height 6
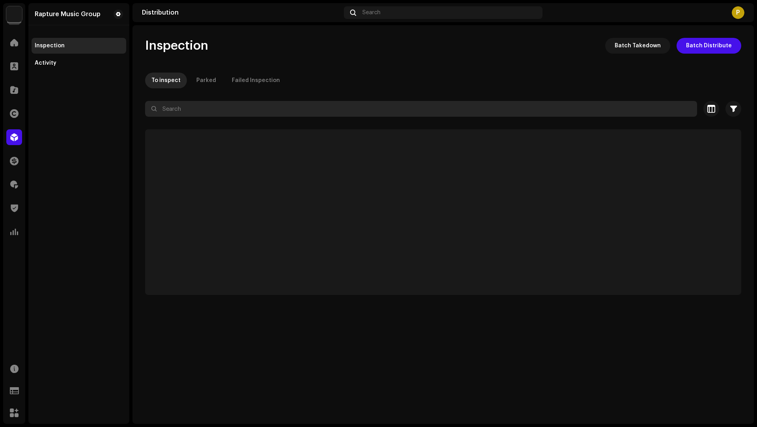
click at [184, 113] on input "text" at bounding box center [421, 109] width 552 height 16
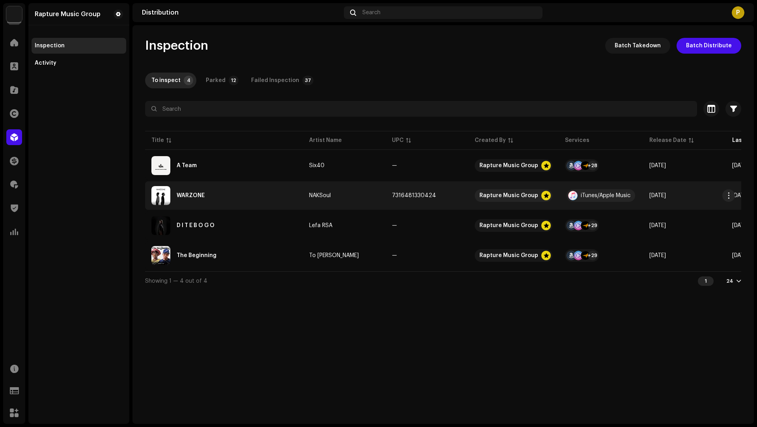
click at [279, 194] on div "WARZONE" at bounding box center [223, 195] width 145 height 19
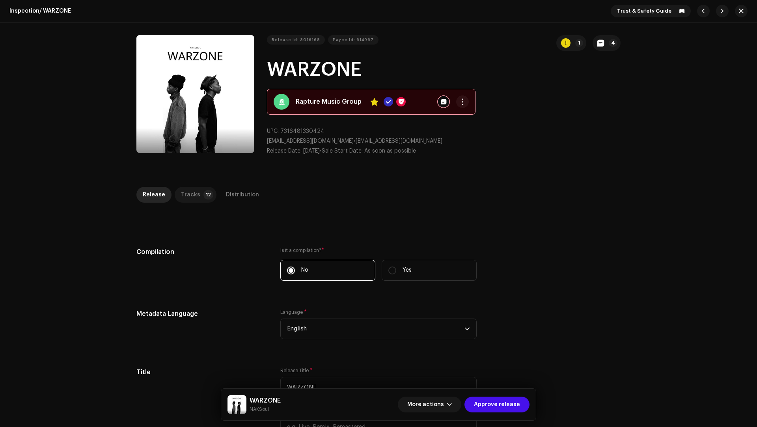
click at [195, 194] on p-tab "Tracks 12" at bounding box center [196, 195] width 42 height 16
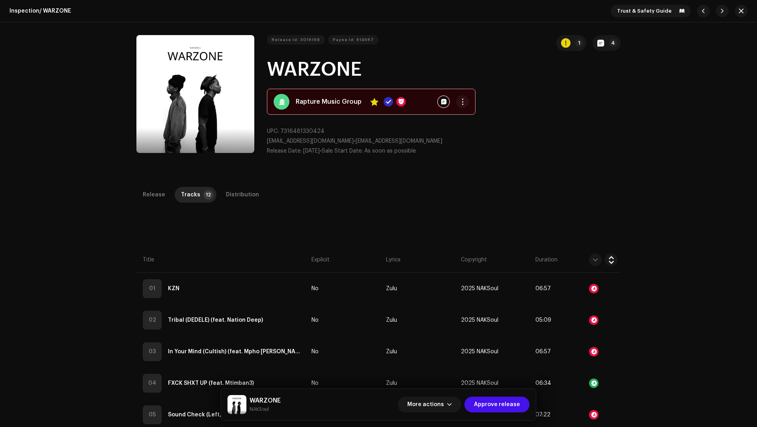
click at [257, 193] on div "Release Tracks 12 Distribution" at bounding box center [378, 195] width 484 height 16
click at [243, 192] on div "Distribution" at bounding box center [242, 195] width 33 height 16
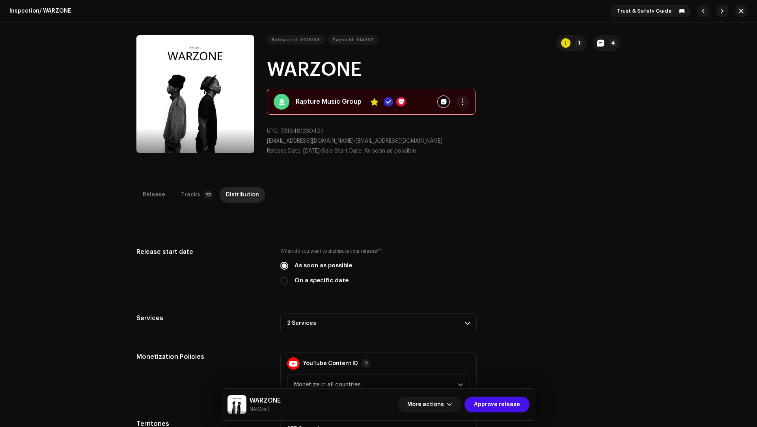
click at [320, 280] on label "On a specific date" at bounding box center [321, 280] width 54 height 9
click at [288, 280] on input "On a specific date" at bounding box center [284, 281] width 8 height 8
radio input "true"
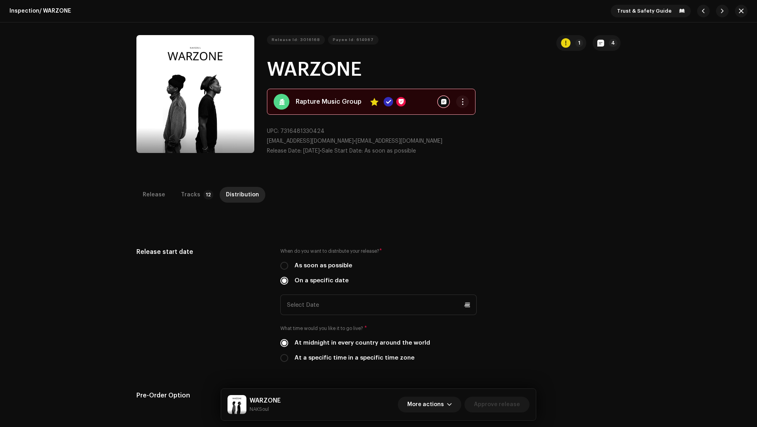
click at [319, 268] on label "As soon as possible" at bounding box center [323, 265] width 58 height 9
click at [288, 268] on input "As soon as possible" at bounding box center [284, 266] width 8 height 8
radio input "true"
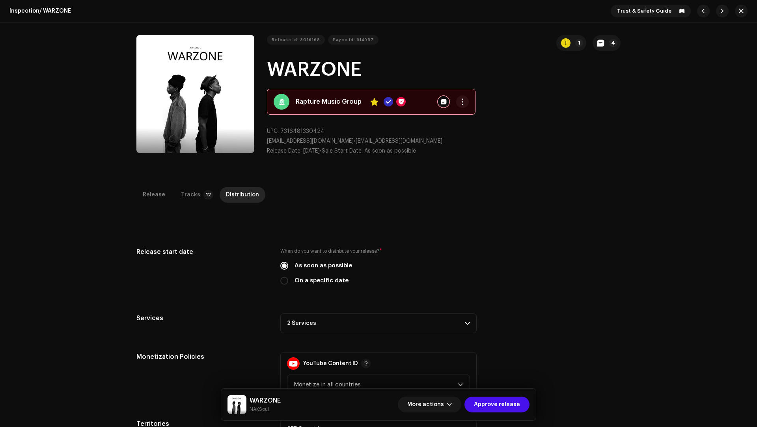
click at [351, 319] on p-accordion-header "2 Services" at bounding box center [378, 323] width 196 height 20
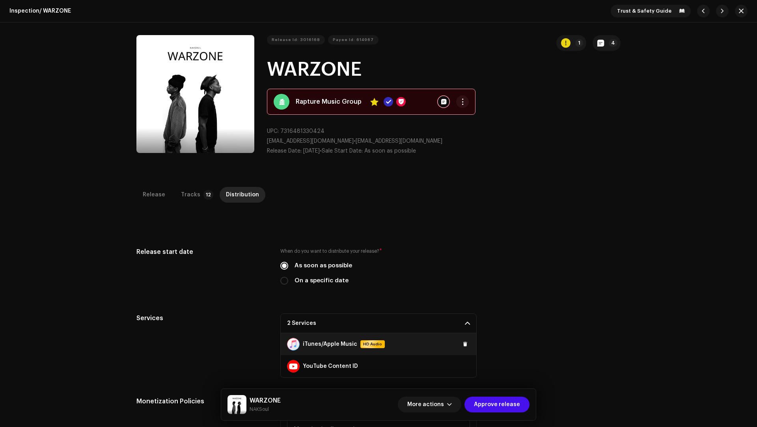
scroll to position [15, 0]
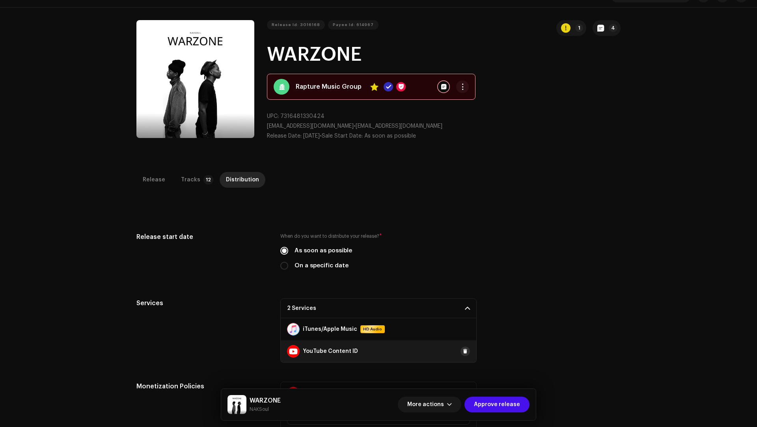
click at [463, 352] on span at bounding box center [465, 351] width 5 height 6
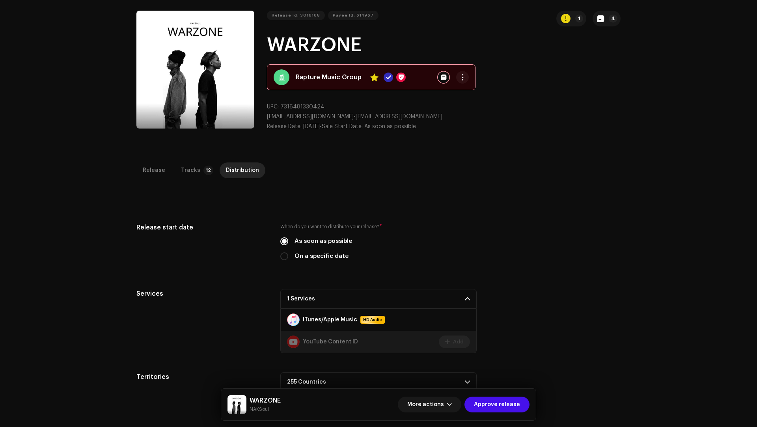
scroll to position [24, 0]
click at [509, 408] on span "Approve release" at bounding box center [497, 404] width 46 height 16
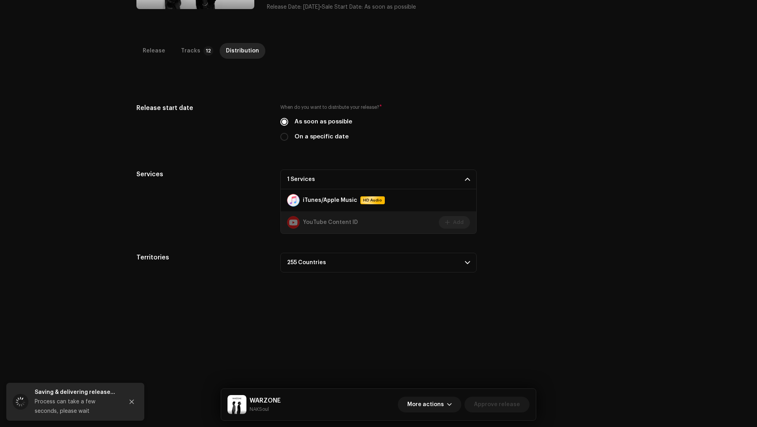
scroll to position [139, 0]
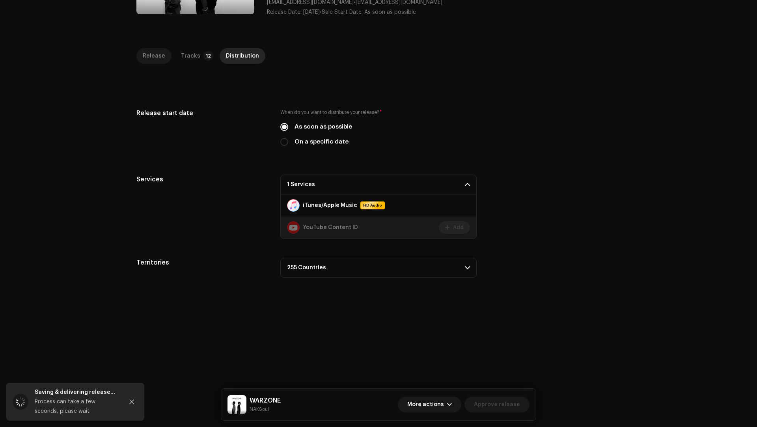
click at [157, 58] on div "Release" at bounding box center [154, 56] width 22 height 16
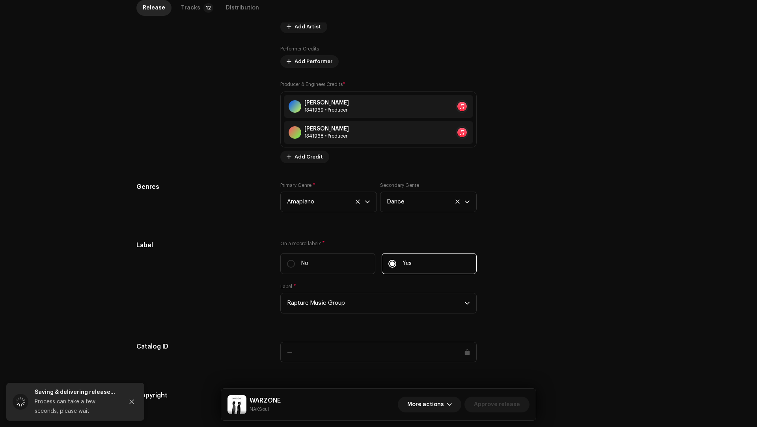
scroll to position [652, 0]
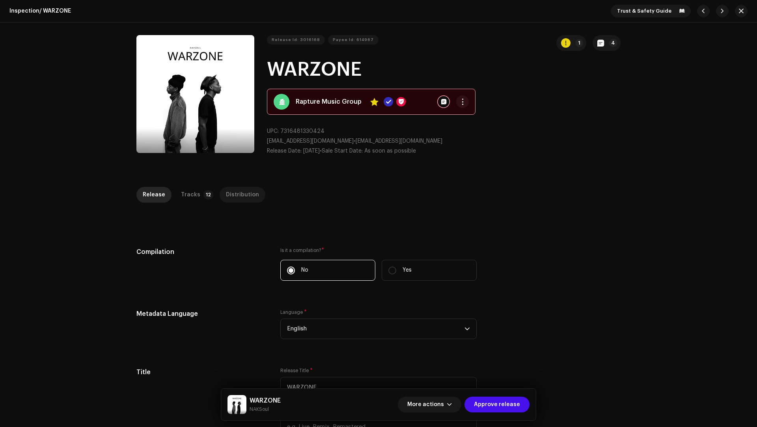
click at [226, 197] on div "Distribution" at bounding box center [242, 195] width 33 height 16
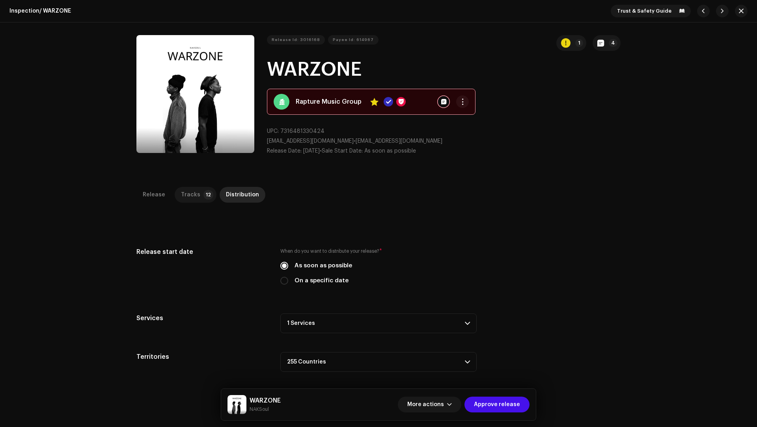
click at [197, 197] on p-tab "Tracks 12" at bounding box center [196, 195] width 42 height 16
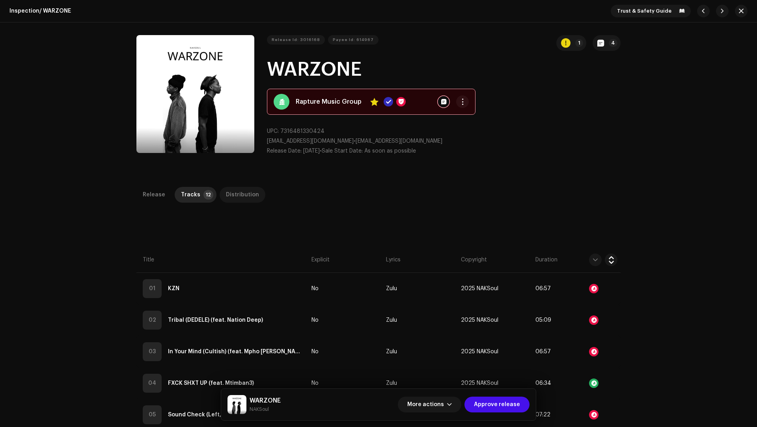
click at [243, 187] on div "Distribution" at bounding box center [242, 195] width 33 height 16
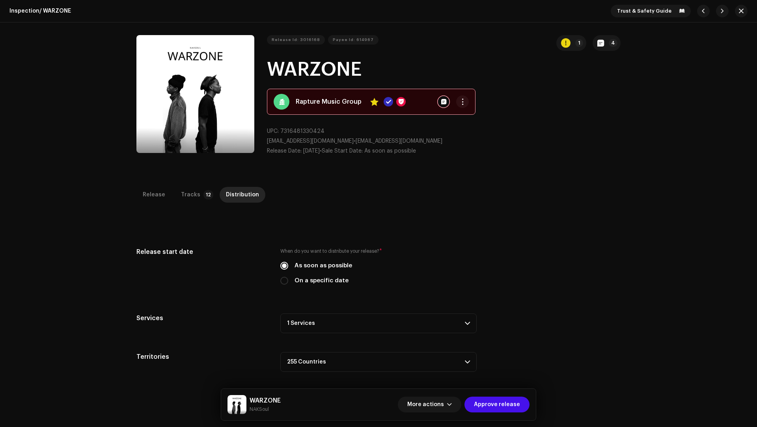
click at [330, 324] on p-accordion-header "1 Services" at bounding box center [378, 323] width 196 height 20
click at [214, 279] on div "Release start date" at bounding box center [201, 270] width 131 height 47
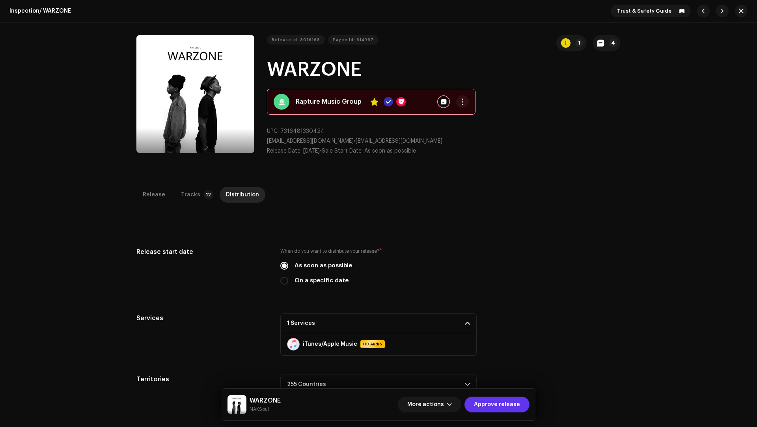
click at [488, 405] on span "Approve release" at bounding box center [497, 404] width 46 height 16
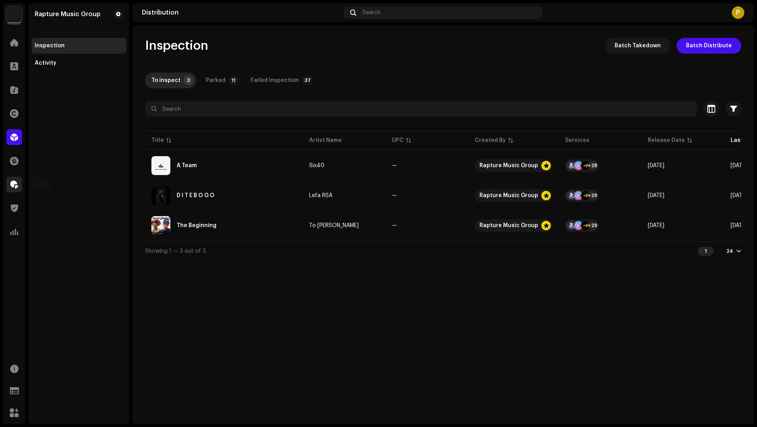
click at [14, 188] on span at bounding box center [14, 184] width 8 height 6
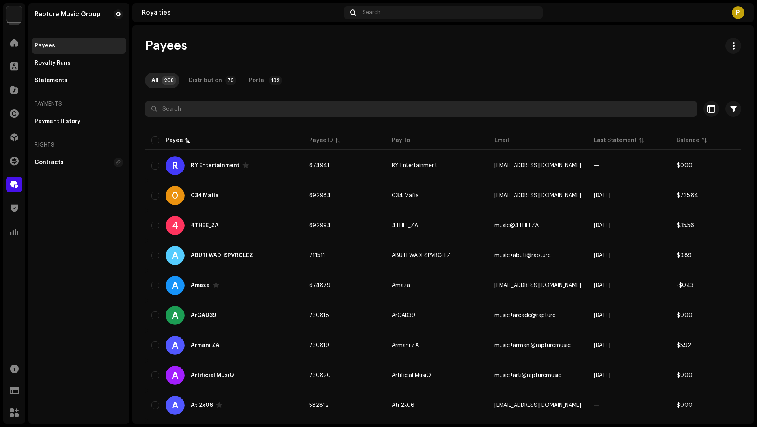
click at [235, 113] on input "text" at bounding box center [421, 109] width 552 height 16
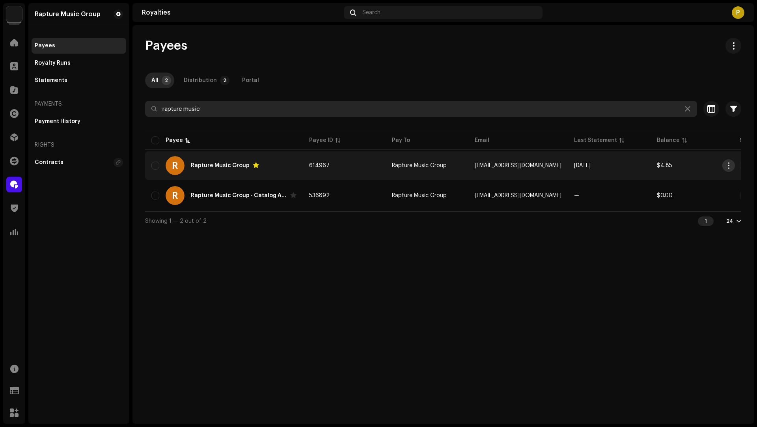
type input "rapture music"
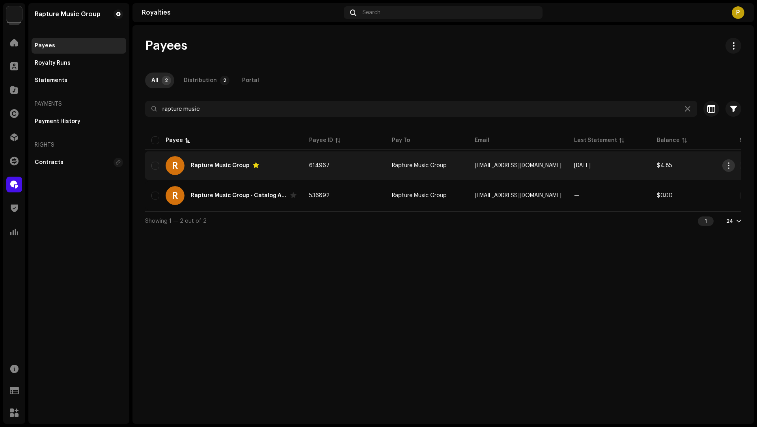
click at [727, 165] on span "button" at bounding box center [728, 165] width 6 height 6
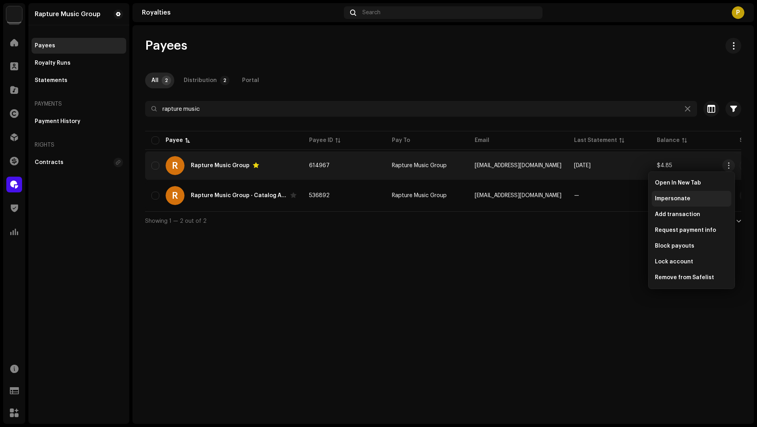
click at [668, 201] on span "Impersonate" at bounding box center [671, 198] width 35 height 6
